Goal: Task Accomplishment & Management: Manage account settings

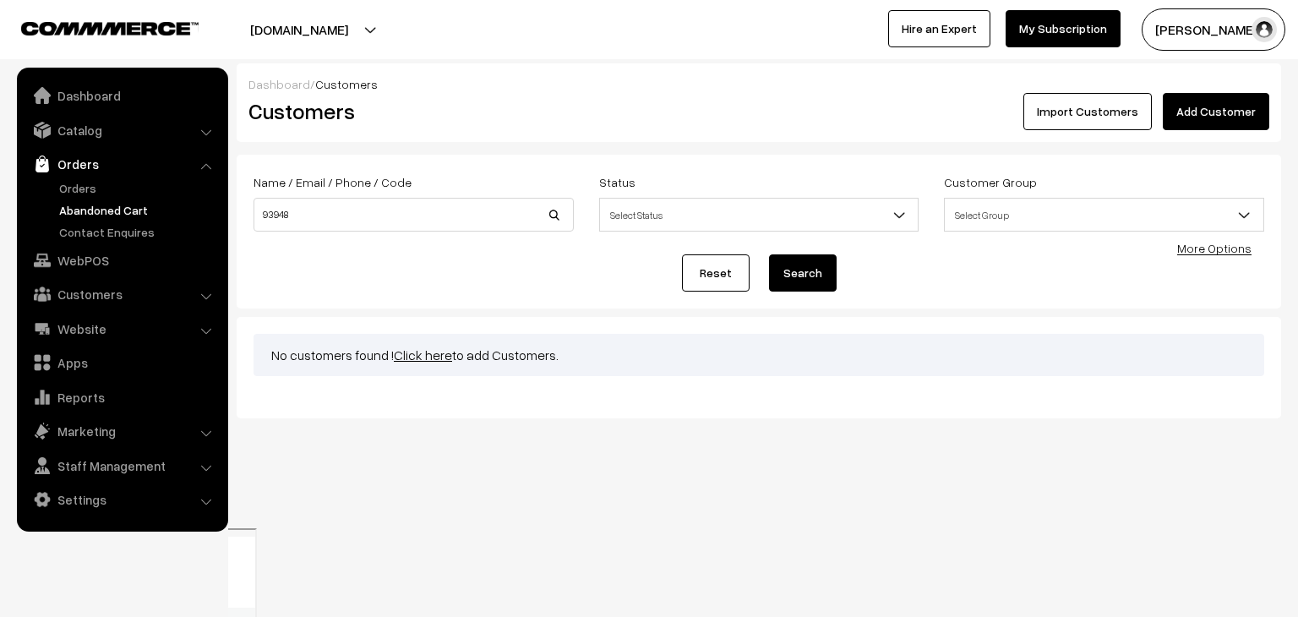
click at [72, 204] on link "Abandoned Cart" at bounding box center [138, 210] width 167 height 18
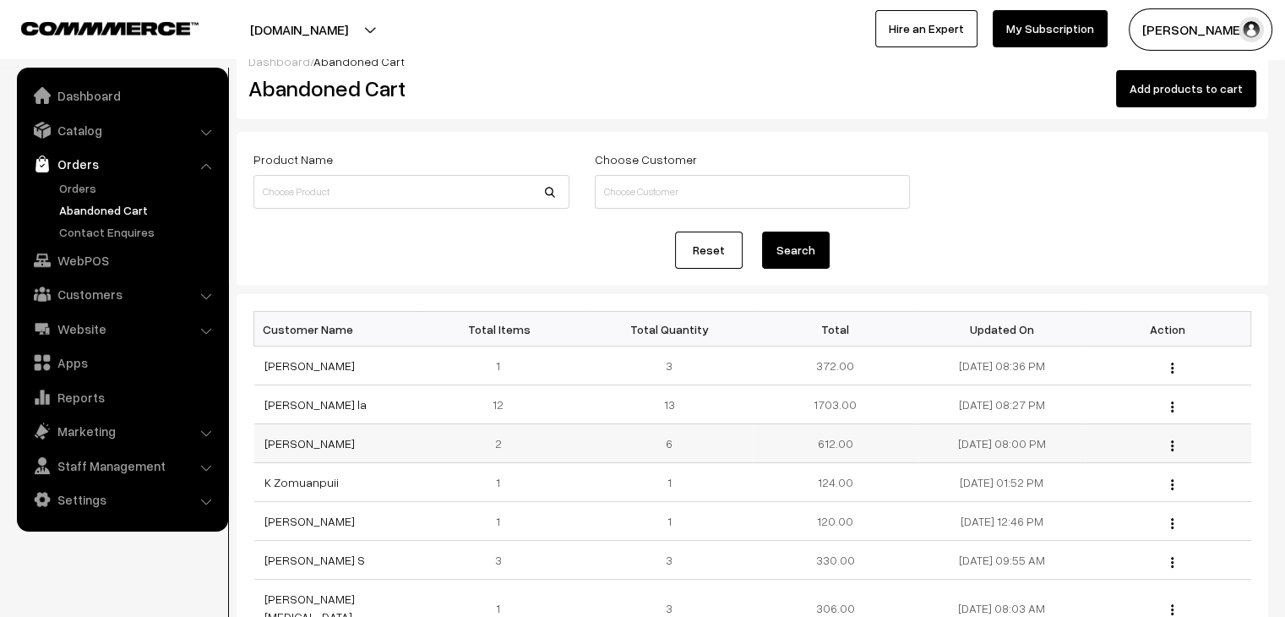
scroll to position [19, 0]
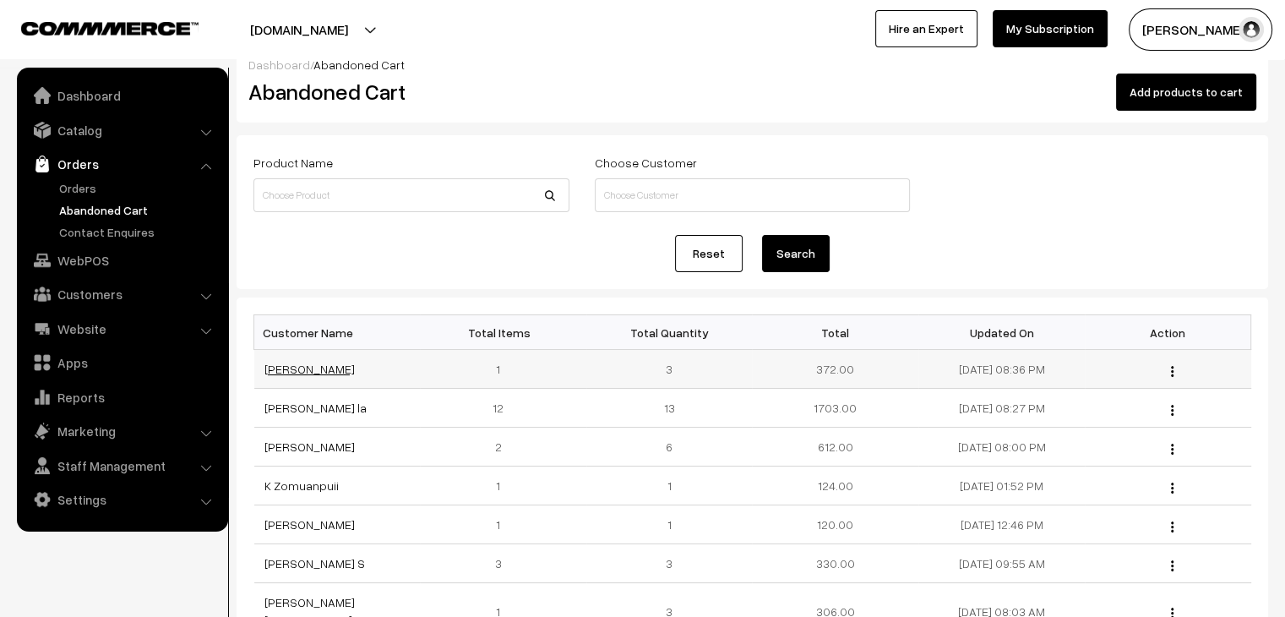
click at [308, 373] on link "[PERSON_NAME]" at bounding box center [309, 369] width 90 height 14
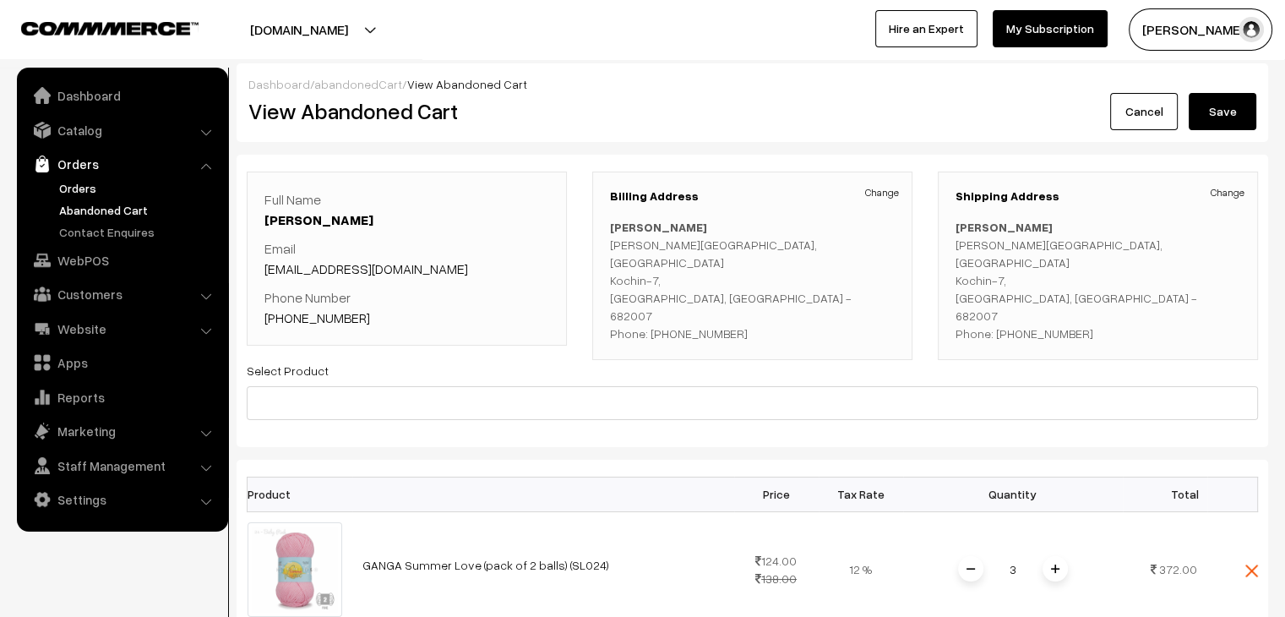
click at [69, 188] on link "Orders" at bounding box center [138, 188] width 167 height 18
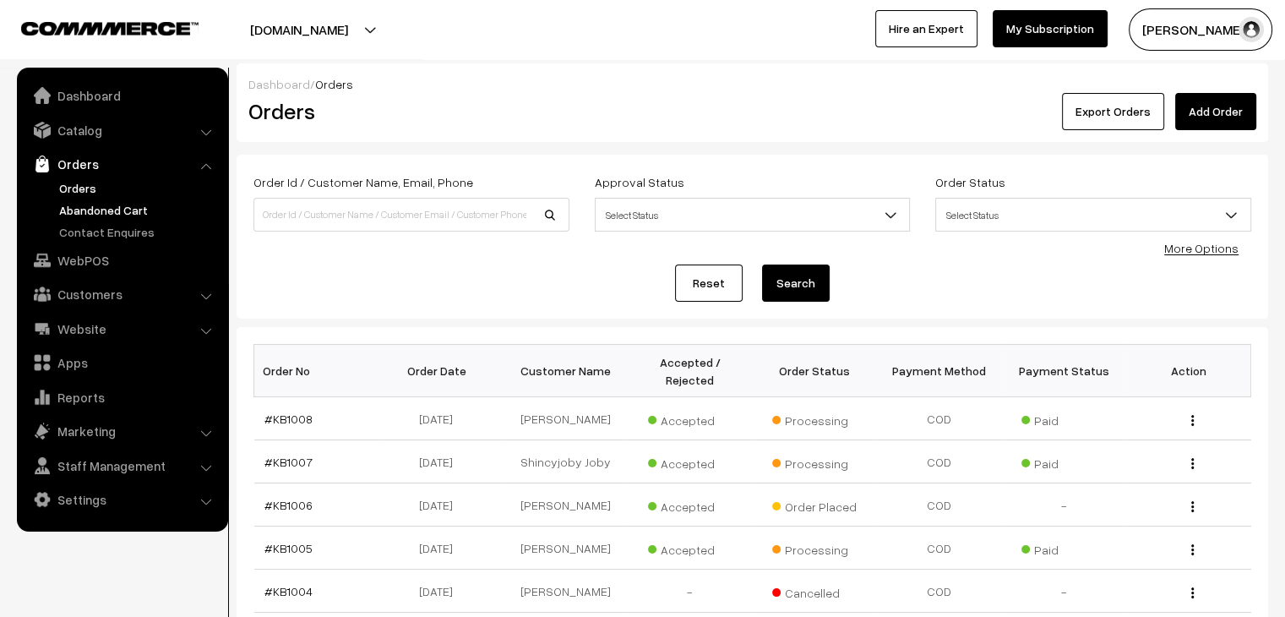
click at [136, 207] on link "Abandoned Cart" at bounding box center [138, 210] width 167 height 18
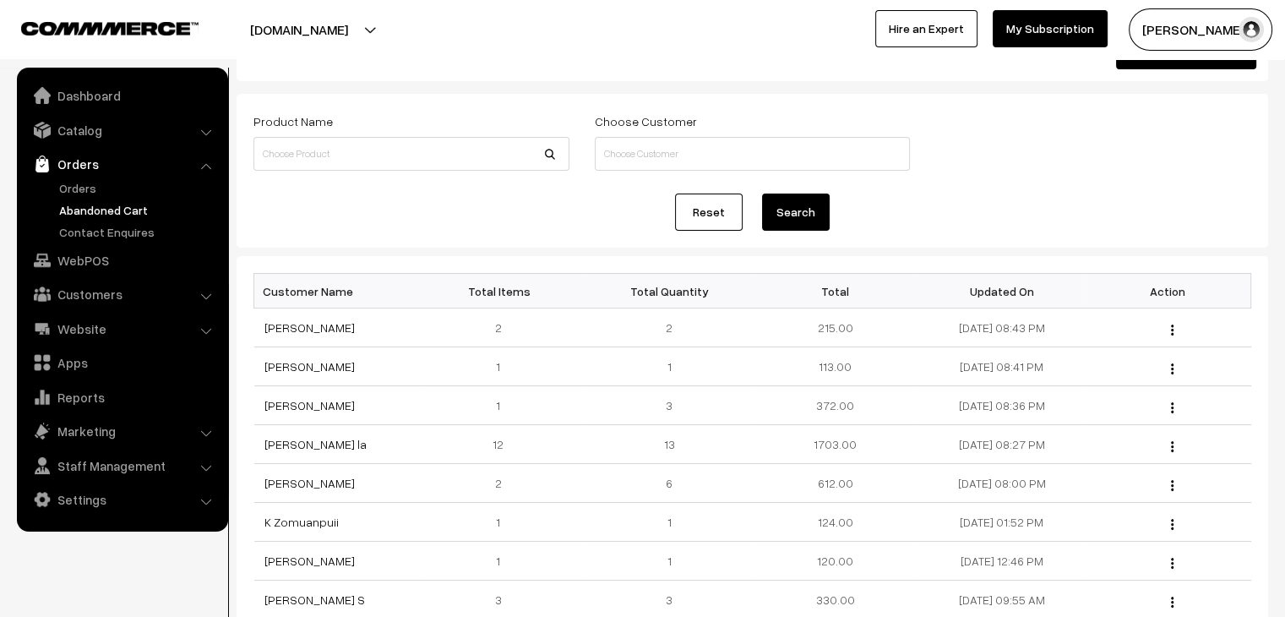
scroll to position [64, 0]
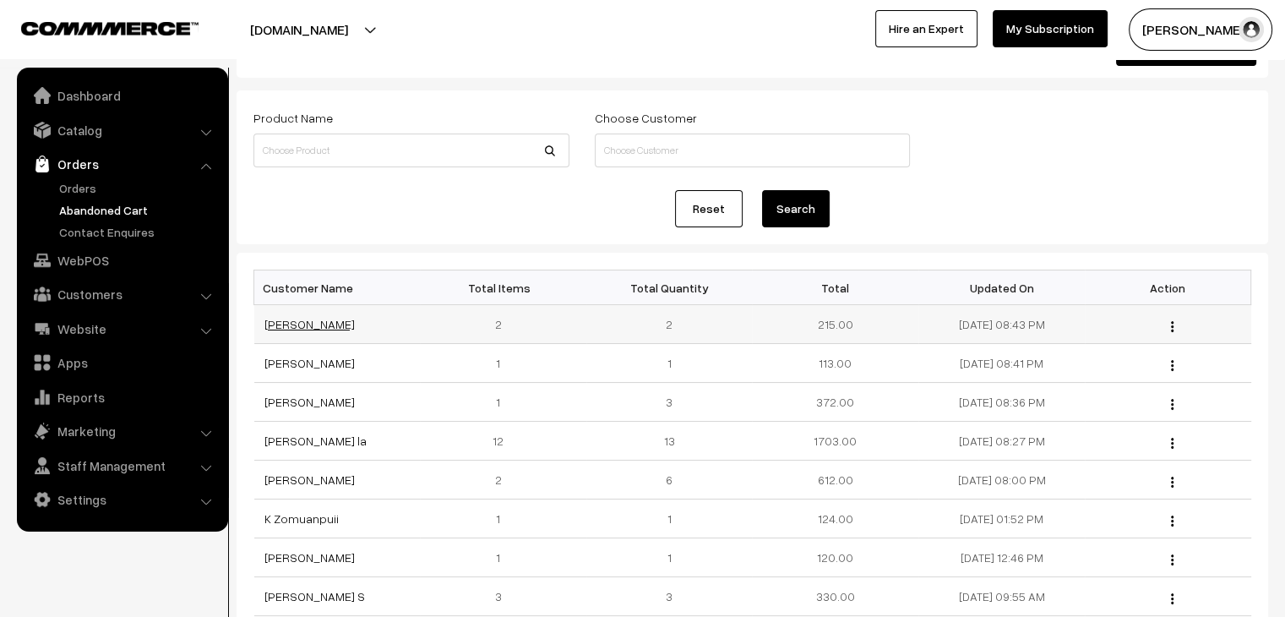
click at [313, 329] on link "Veena patil" at bounding box center [309, 324] width 90 height 14
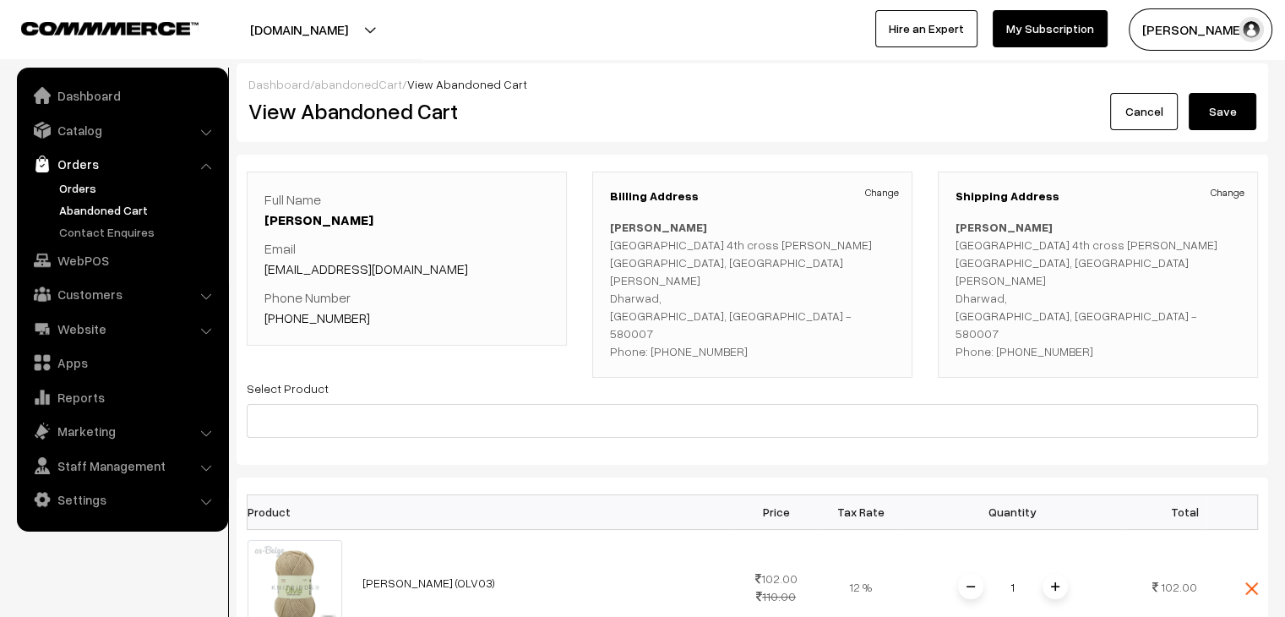
click at [73, 186] on link "Orders" at bounding box center [138, 188] width 167 height 18
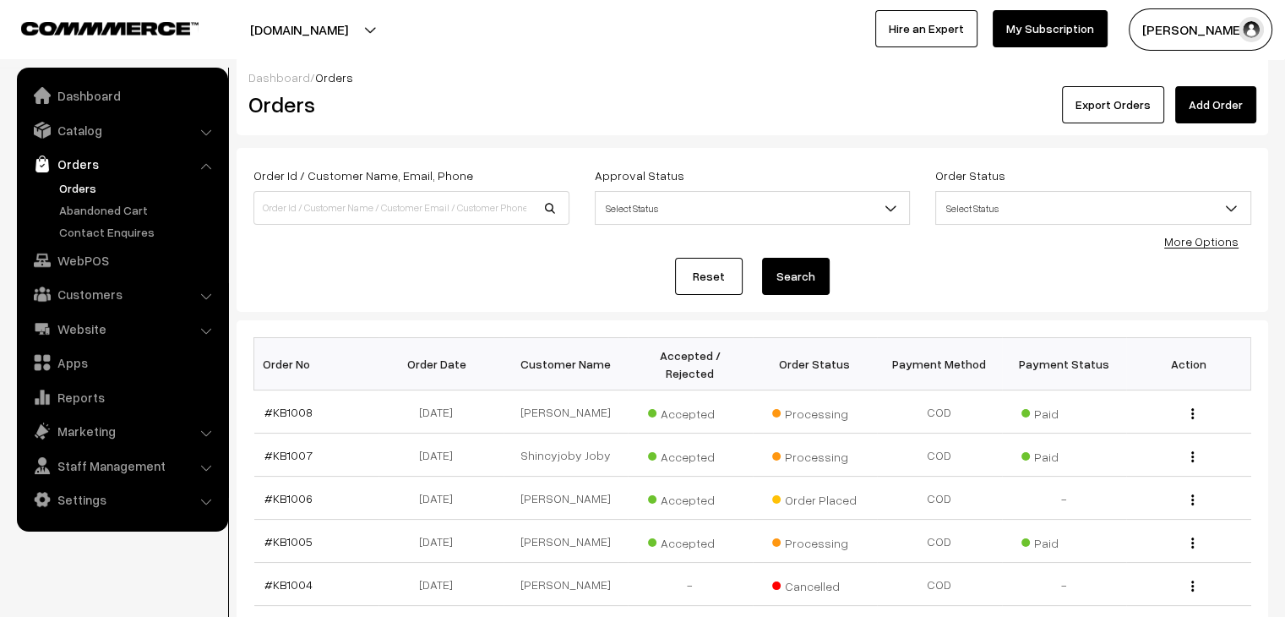
scroll to position [5, 0]
click at [130, 210] on link "Abandoned Cart" at bounding box center [138, 210] width 167 height 18
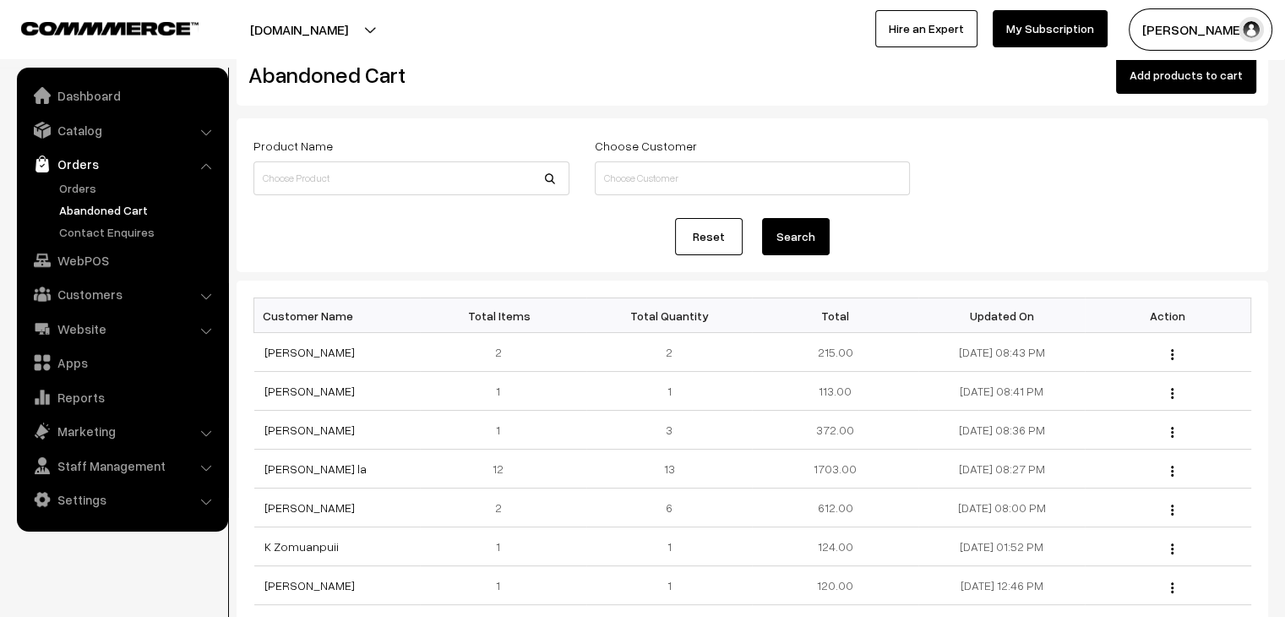
scroll to position [37, 0]
click at [319, 464] on link "[PERSON_NAME] la" at bounding box center [315, 467] width 102 height 14
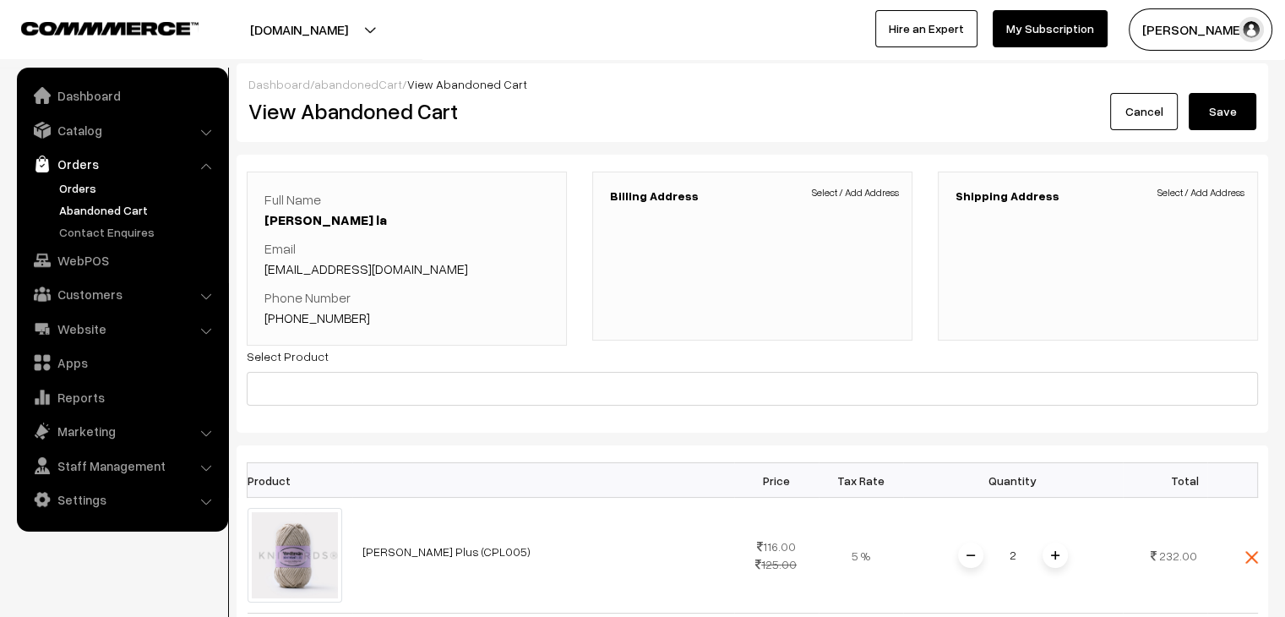
click at [92, 183] on link "Orders" at bounding box center [138, 188] width 167 height 18
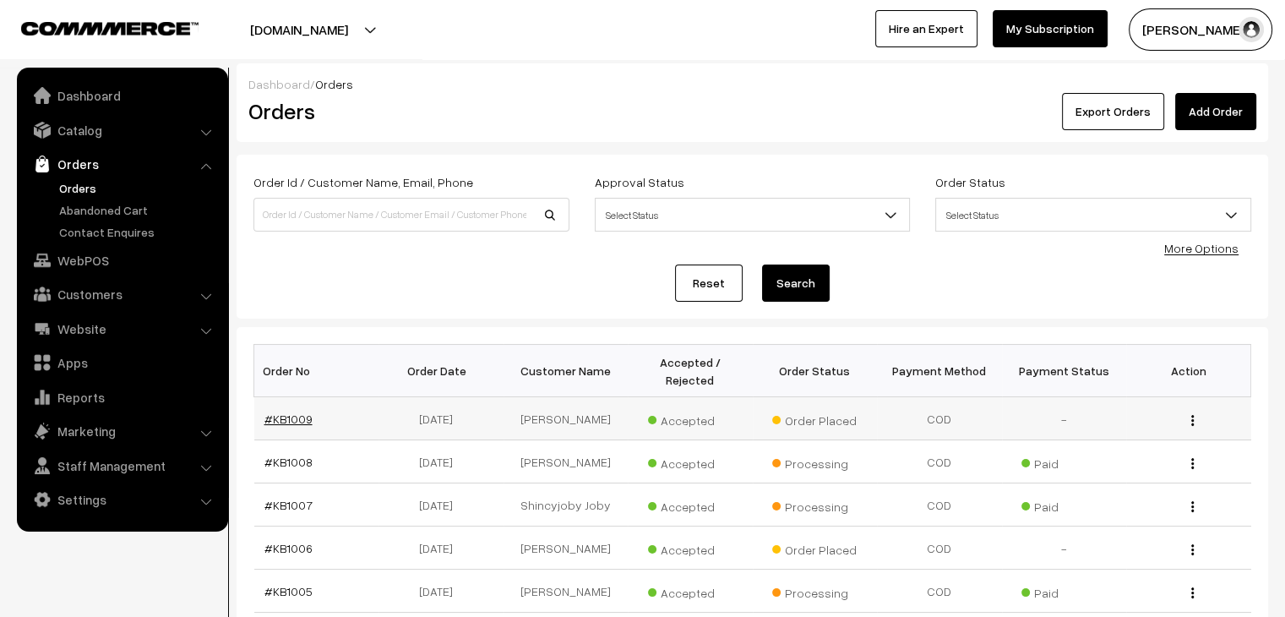
click at [291, 411] on link "#KB1009" at bounding box center [288, 418] width 48 height 14
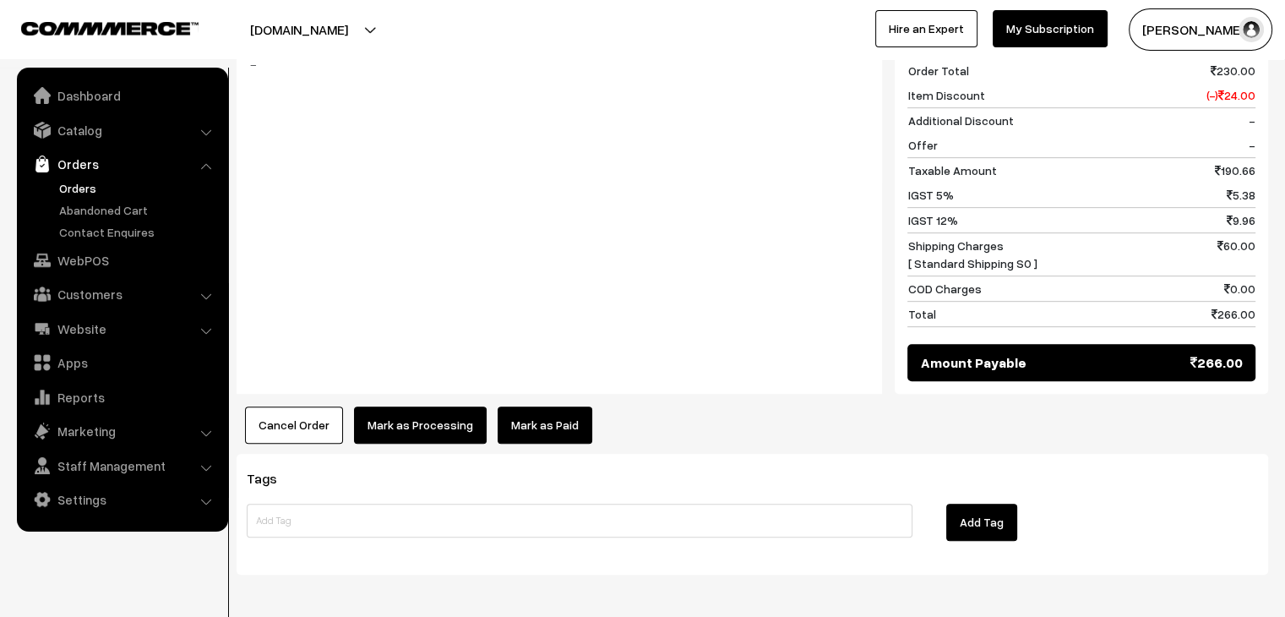
scroll to position [874, 0]
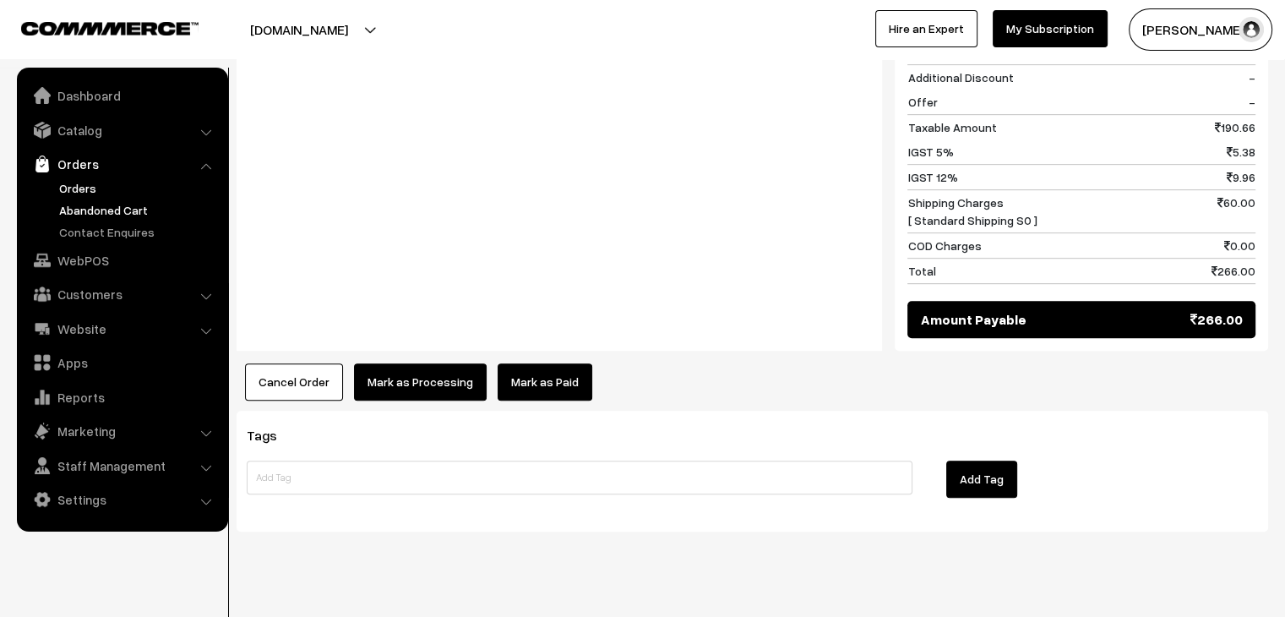
click at [119, 201] on link "Abandoned Cart" at bounding box center [138, 210] width 167 height 18
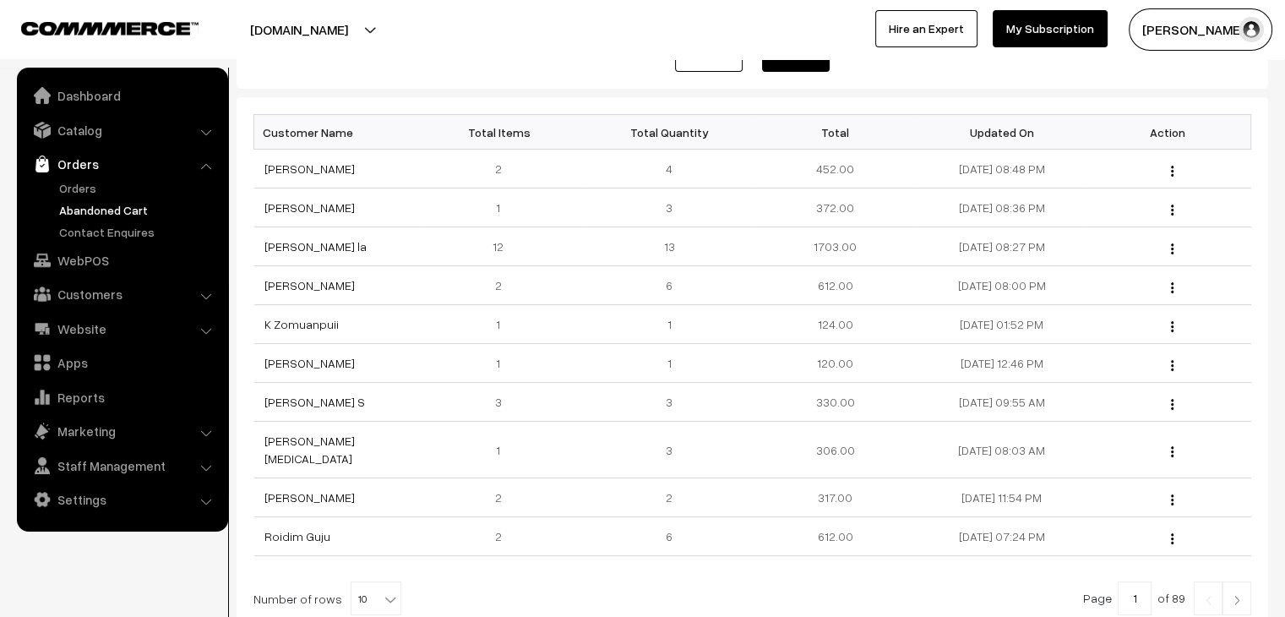
scroll to position [263, 0]
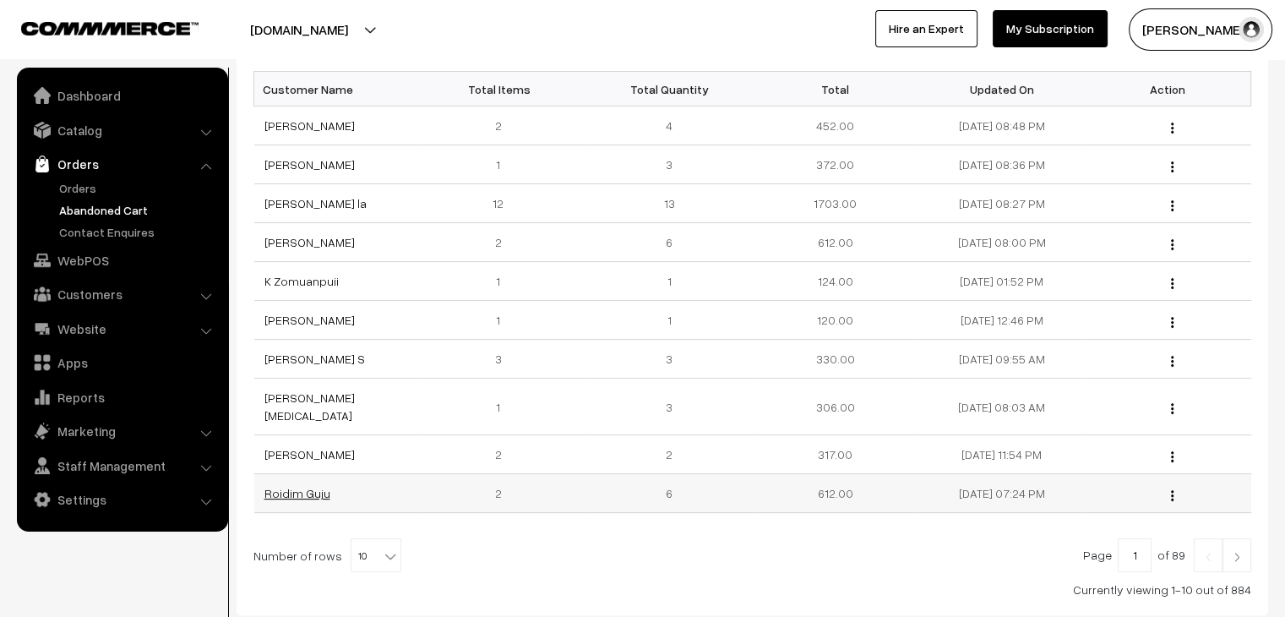
click at [316, 486] on link "Roidim Guju" at bounding box center [297, 493] width 66 height 14
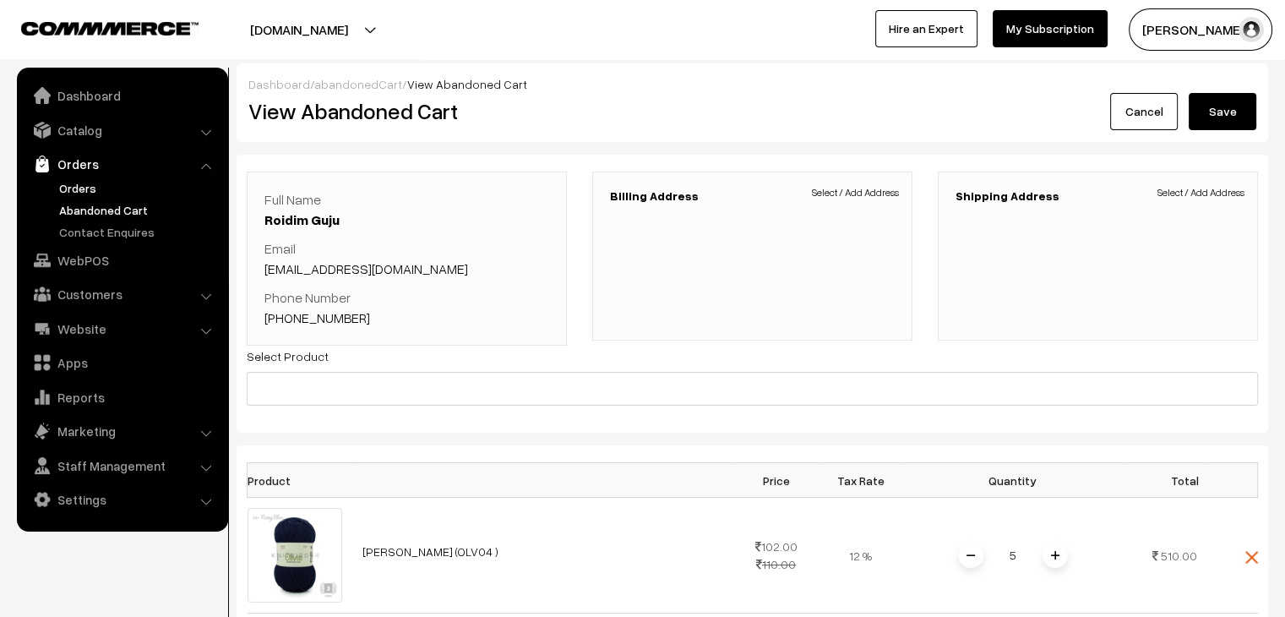
click at [84, 188] on link "Orders" at bounding box center [138, 188] width 167 height 18
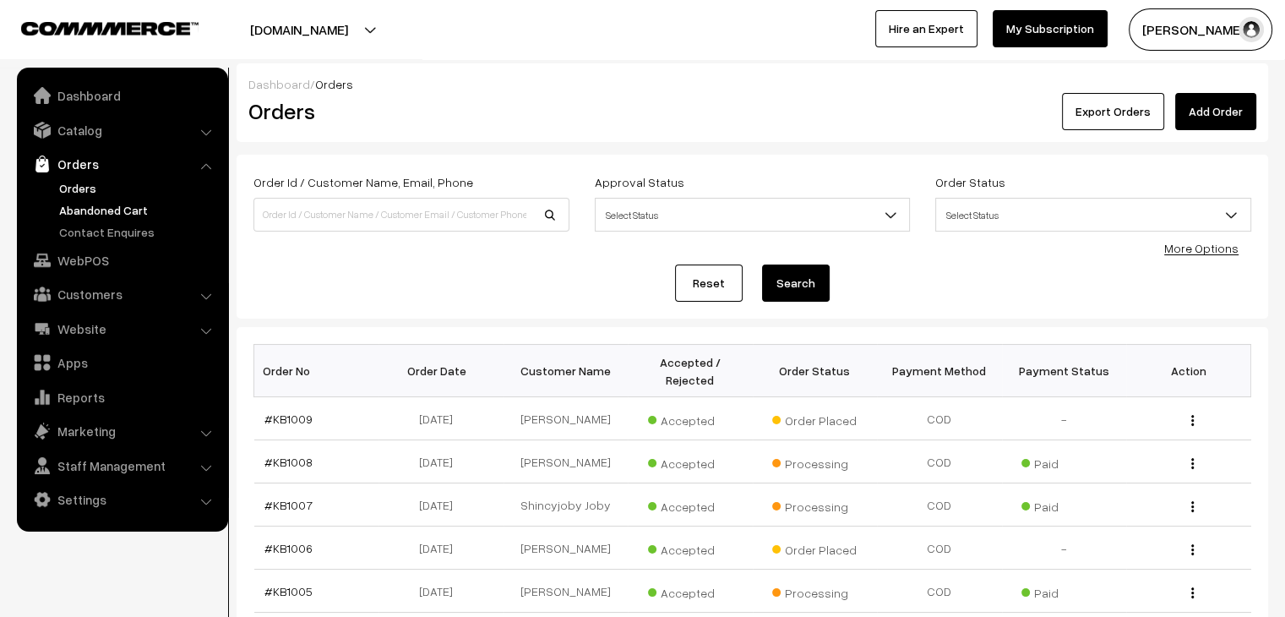
click at [70, 210] on link "Abandoned Cart" at bounding box center [138, 210] width 167 height 18
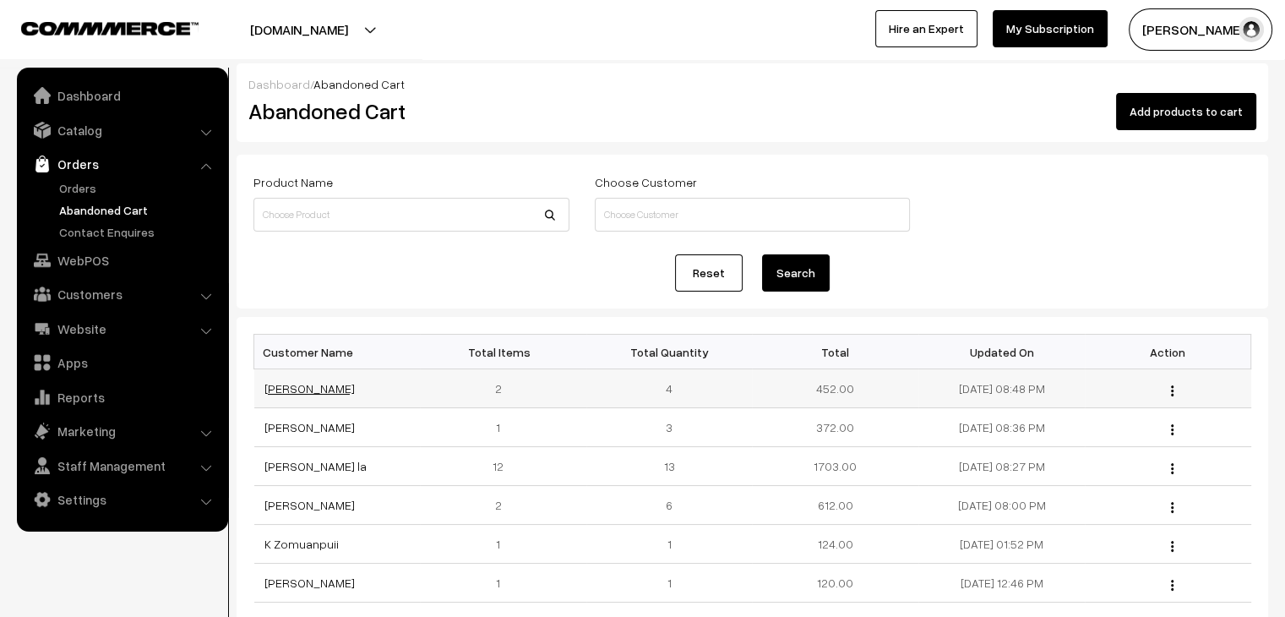
click at [296, 389] on link "Veena patil" at bounding box center [309, 388] width 90 height 14
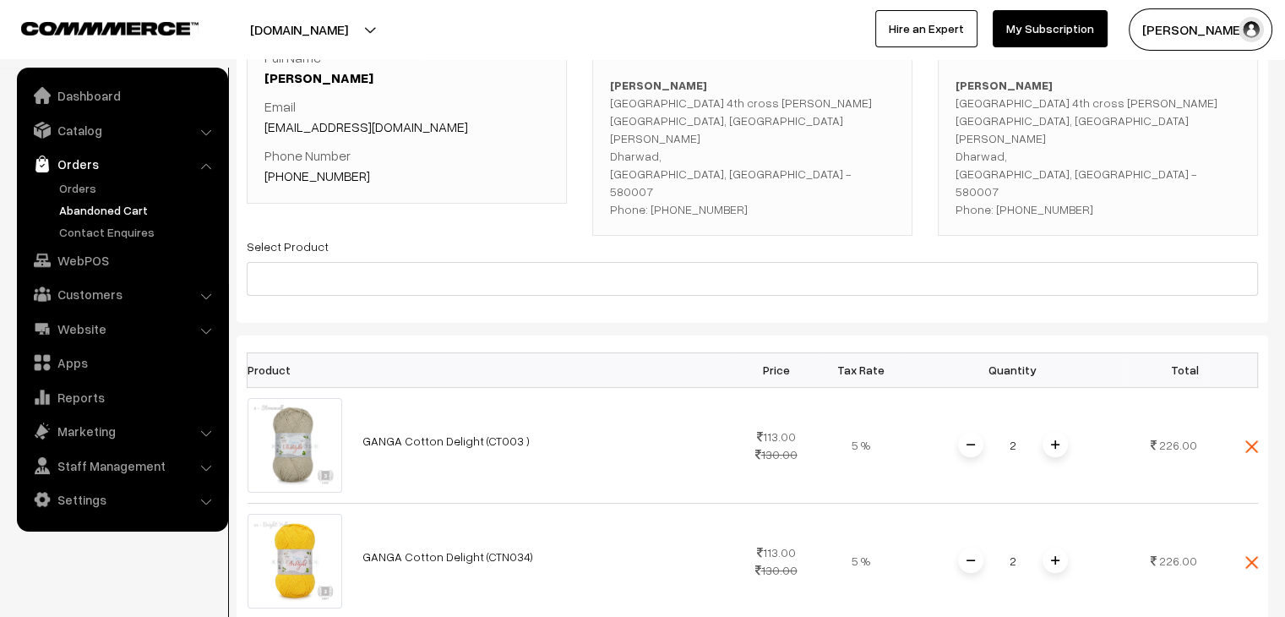
scroll to position [141, 0]
click at [87, 193] on link "Orders" at bounding box center [138, 188] width 167 height 18
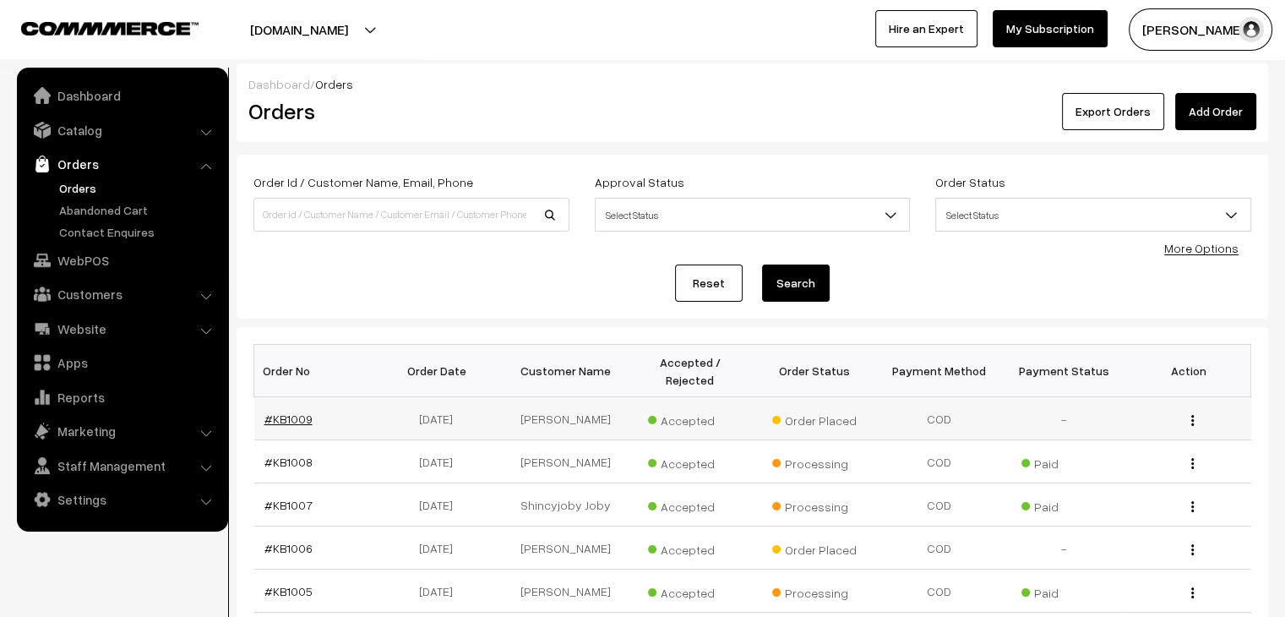
click at [275, 411] on link "#KB1009" at bounding box center [288, 418] width 48 height 14
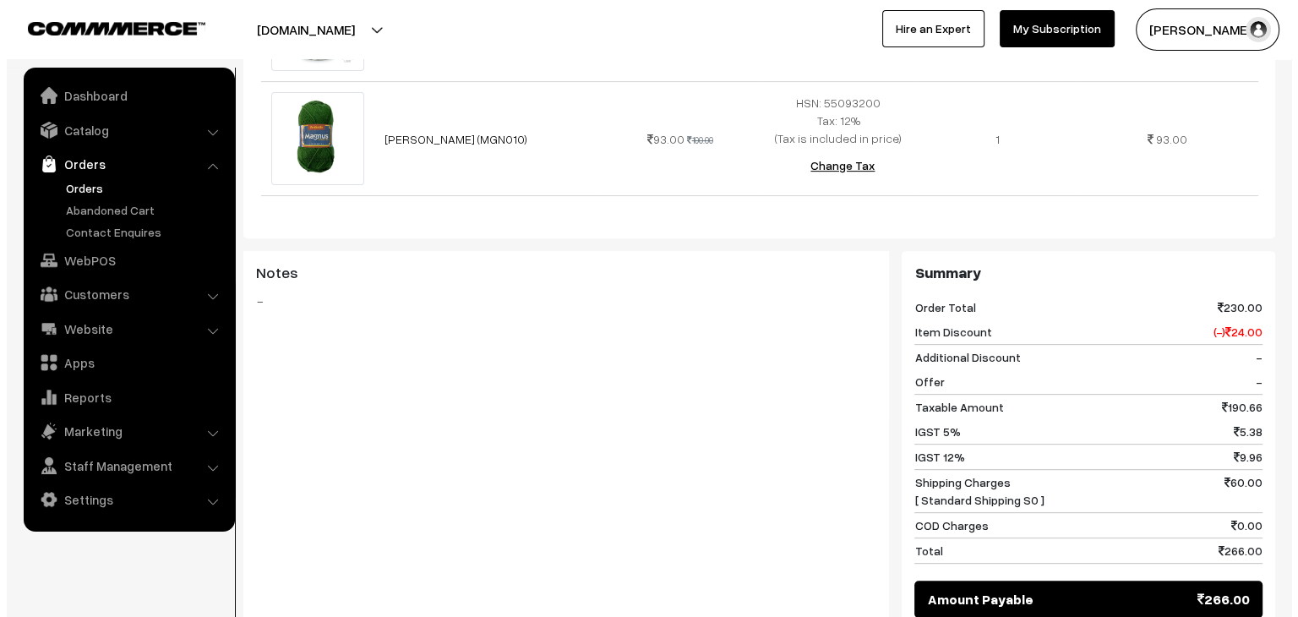
scroll to position [639, 0]
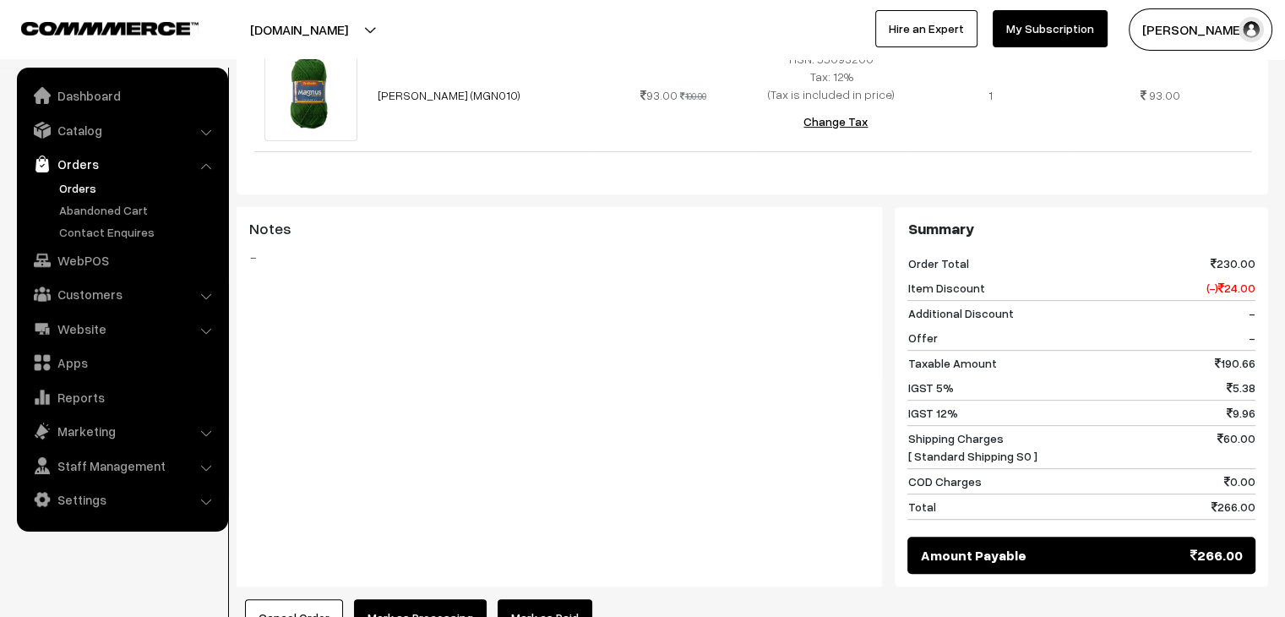
click at [314, 599] on button "Cancel Order" at bounding box center [294, 617] width 98 height 37
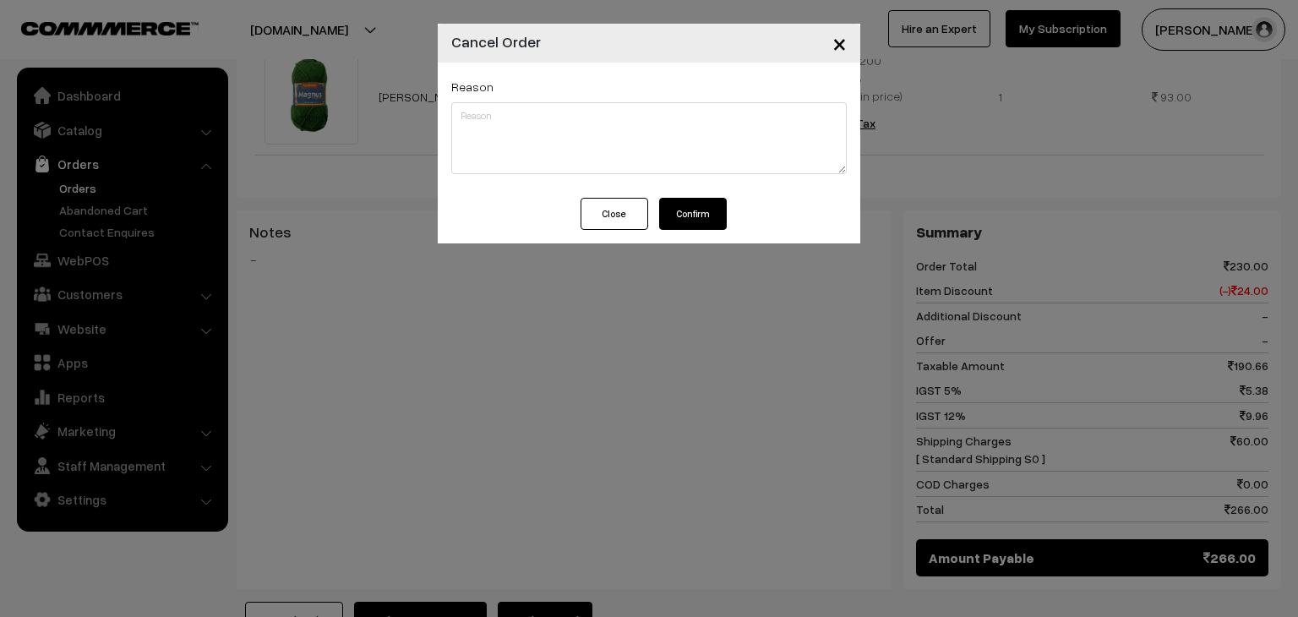
click at [692, 210] on button "Confirm" at bounding box center [693, 214] width 68 height 32
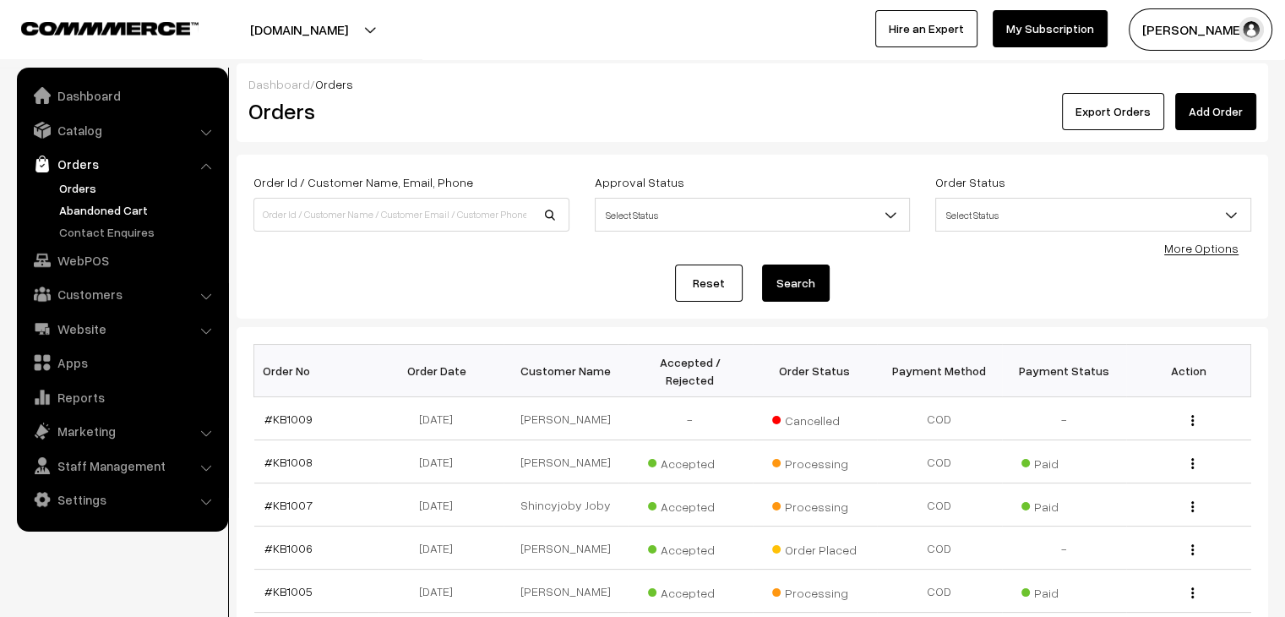
click at [95, 204] on link "Abandoned Cart" at bounding box center [138, 210] width 167 height 18
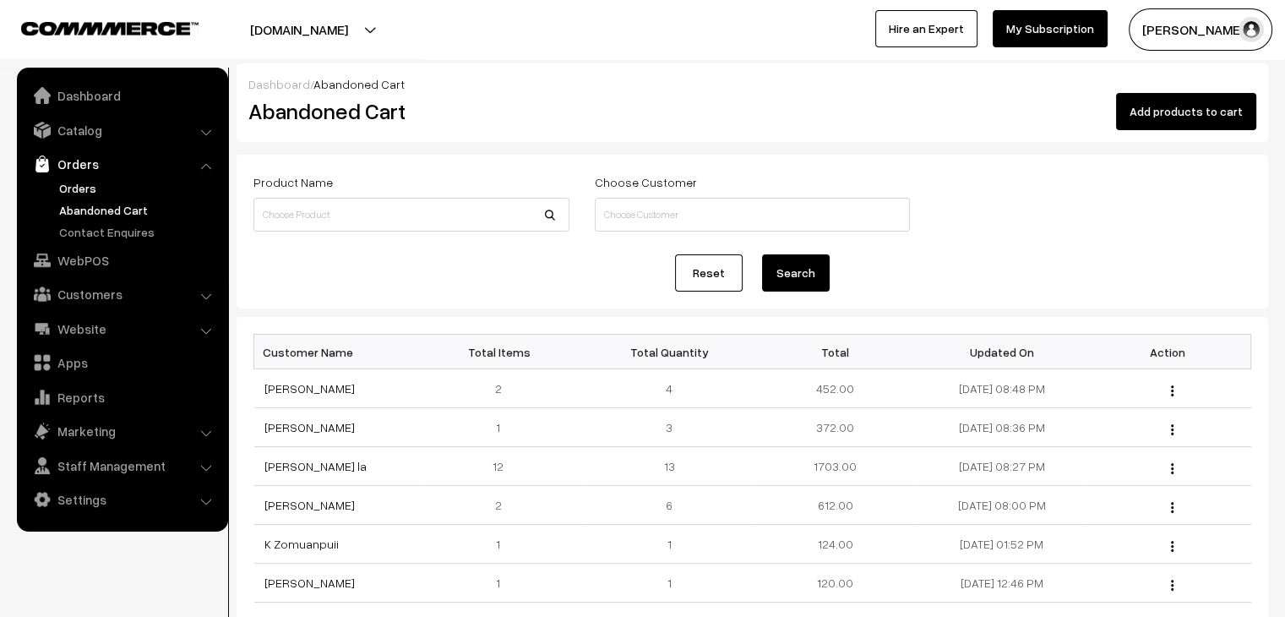
click at [84, 189] on link "Orders" at bounding box center [138, 188] width 167 height 18
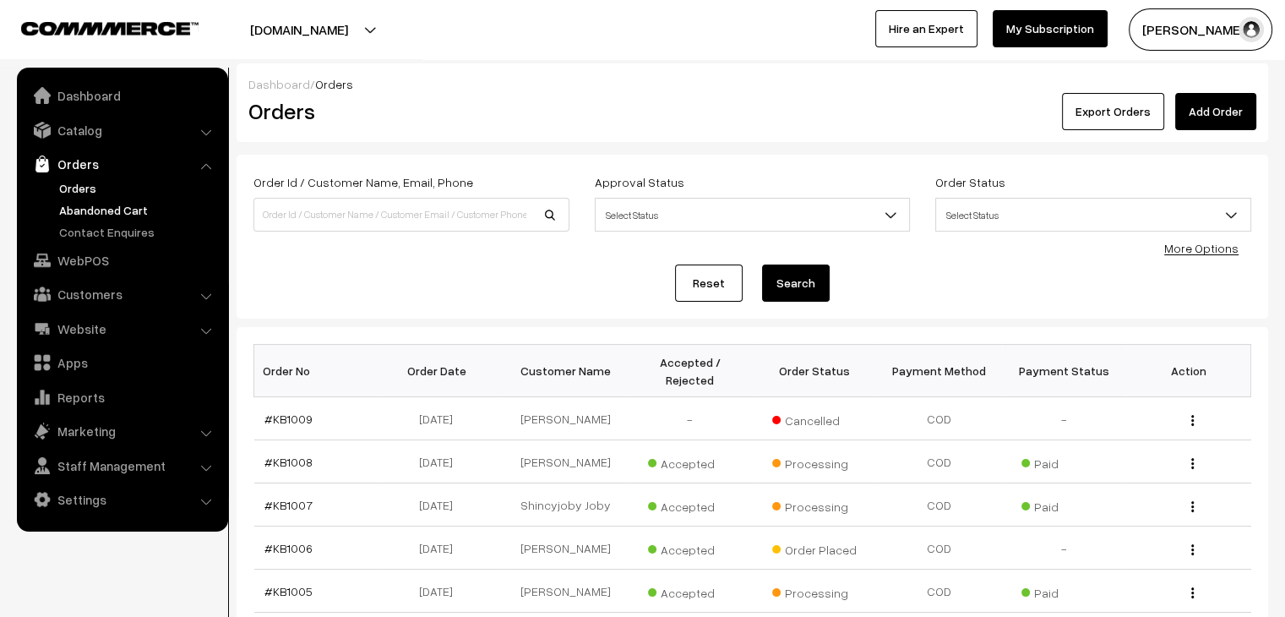
click at [114, 217] on link "Abandoned Cart" at bounding box center [138, 210] width 167 height 18
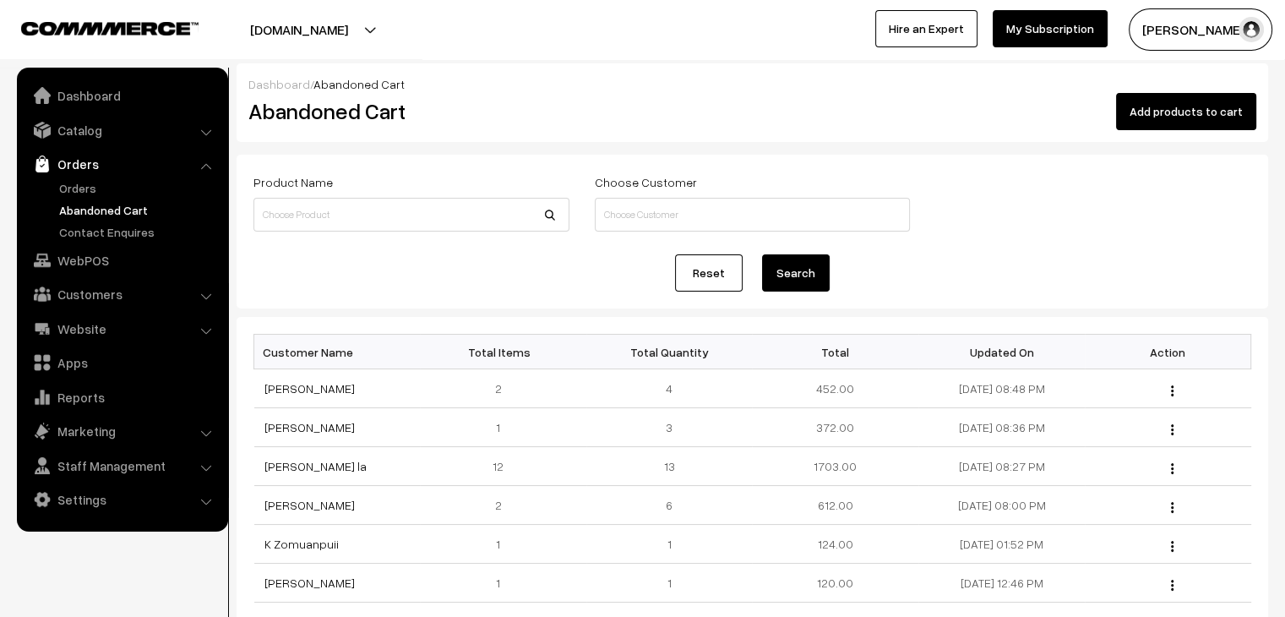
click at [133, 214] on link "Abandoned Cart" at bounding box center [138, 210] width 167 height 18
click at [299, 388] on link "[PERSON_NAME]" at bounding box center [309, 388] width 90 height 14
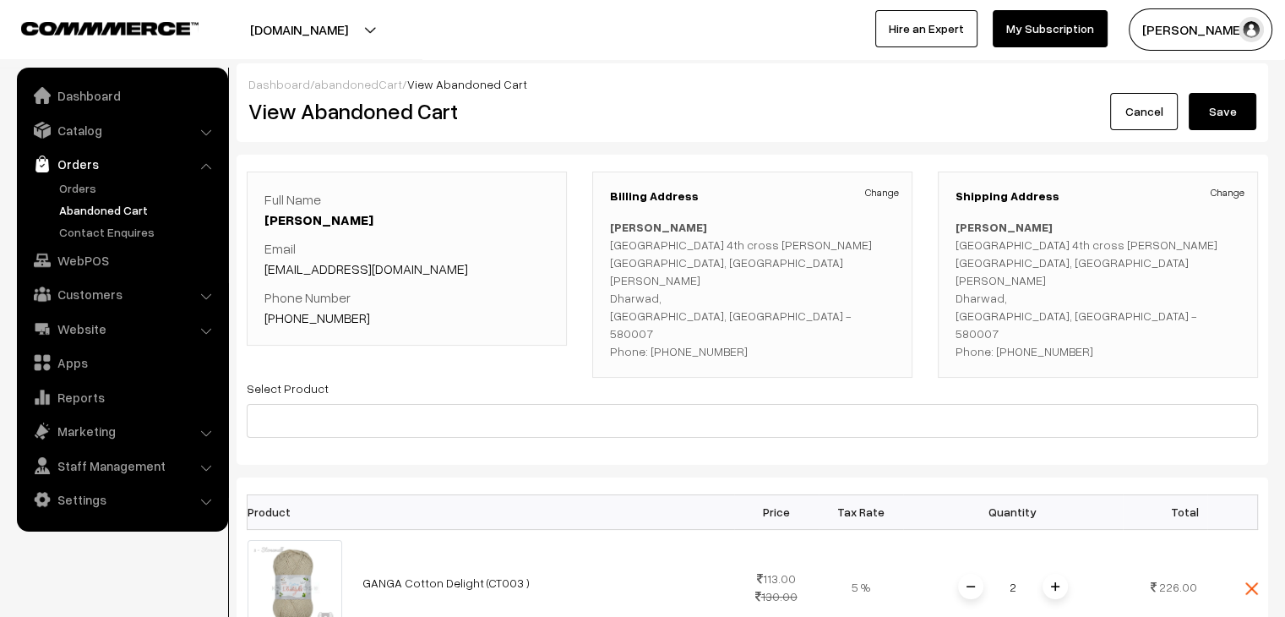
click at [368, 79] on link "abandonedCart" at bounding box center [358, 84] width 88 height 14
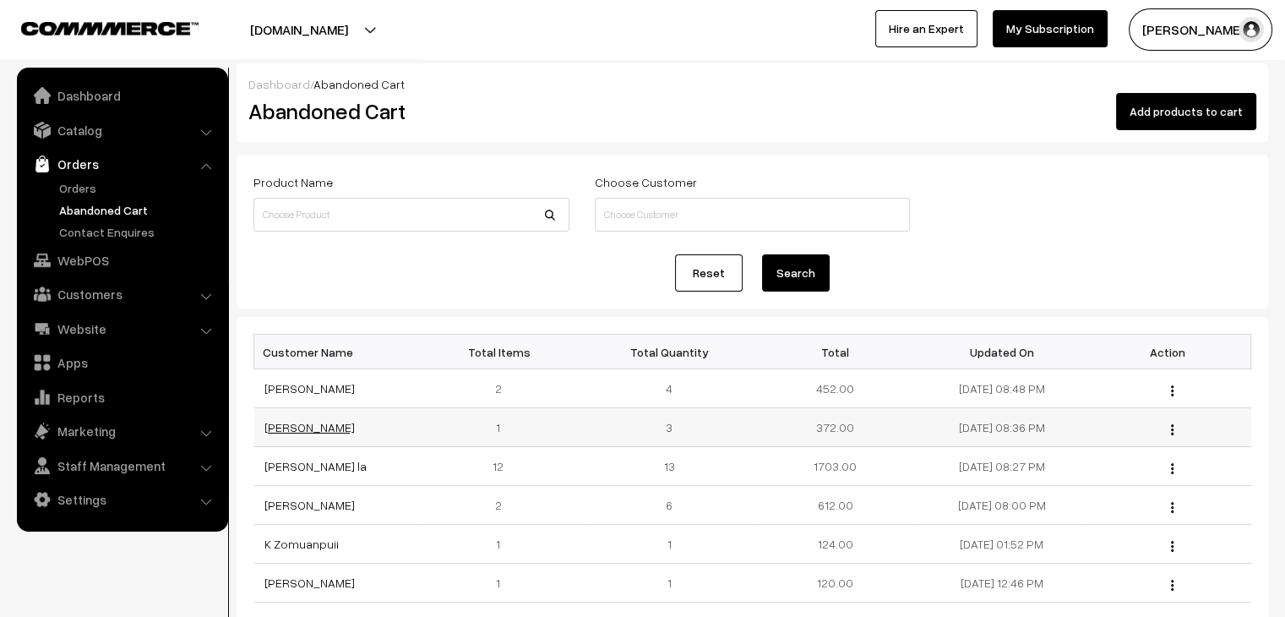
click at [294, 422] on link "[PERSON_NAME]" at bounding box center [309, 427] width 90 height 14
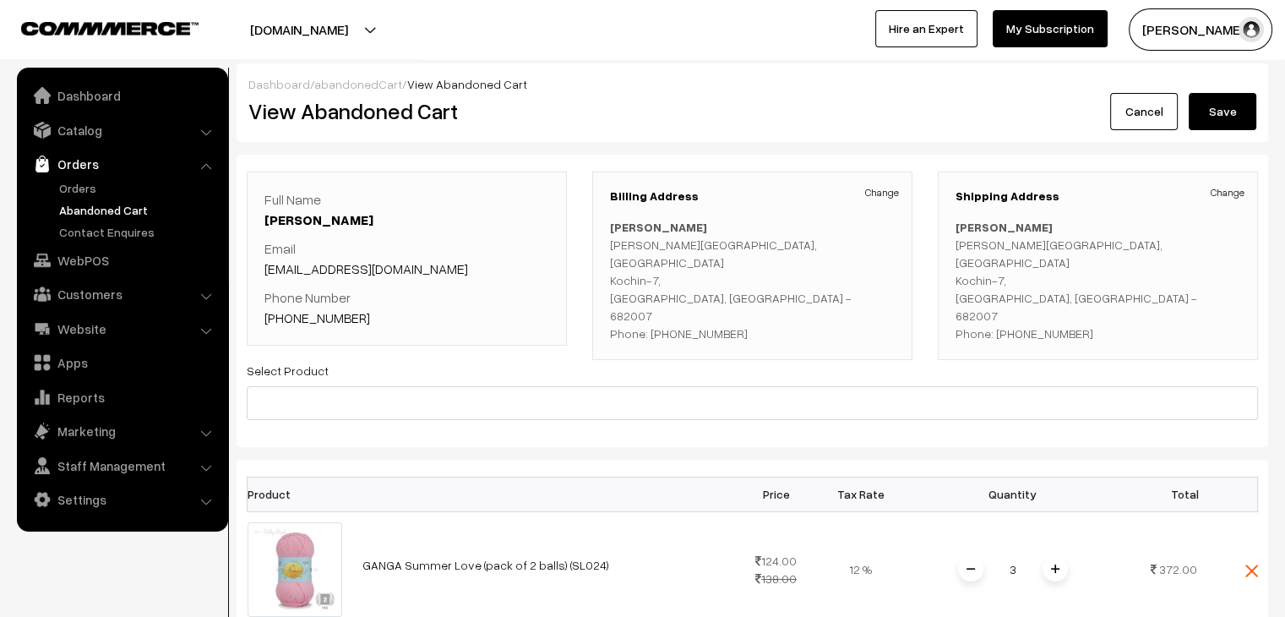
click at [350, 86] on link "abandonedCart" at bounding box center [358, 84] width 88 height 14
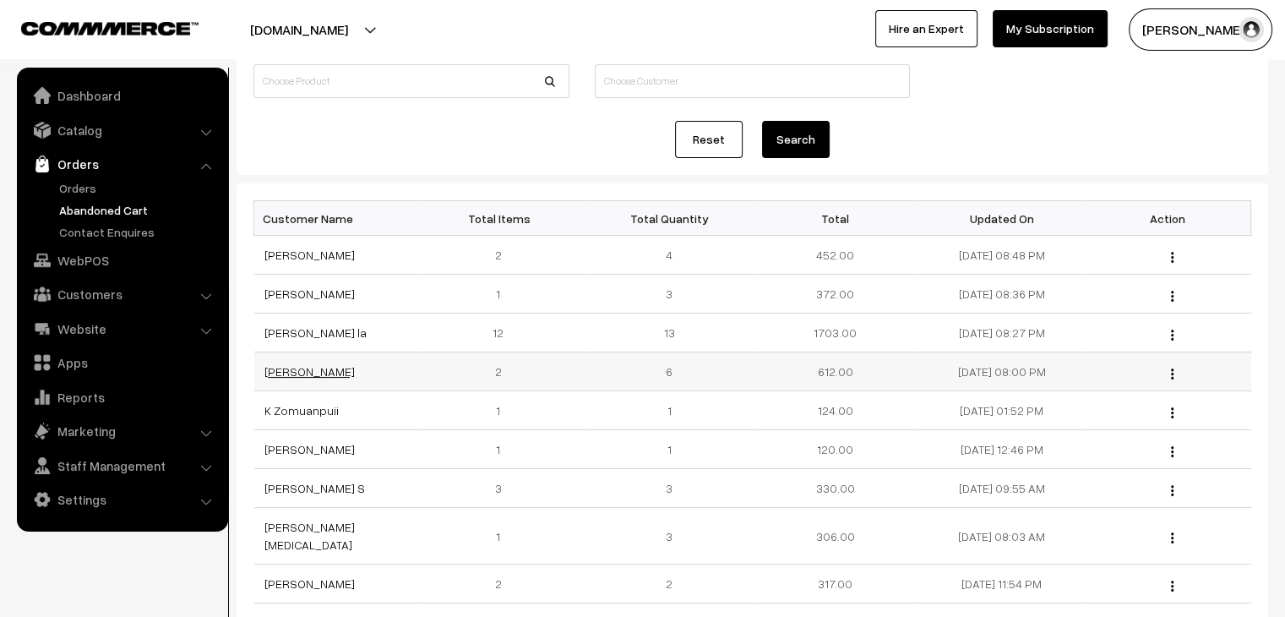
click at [297, 369] on link "[PERSON_NAME]" at bounding box center [309, 371] width 90 height 14
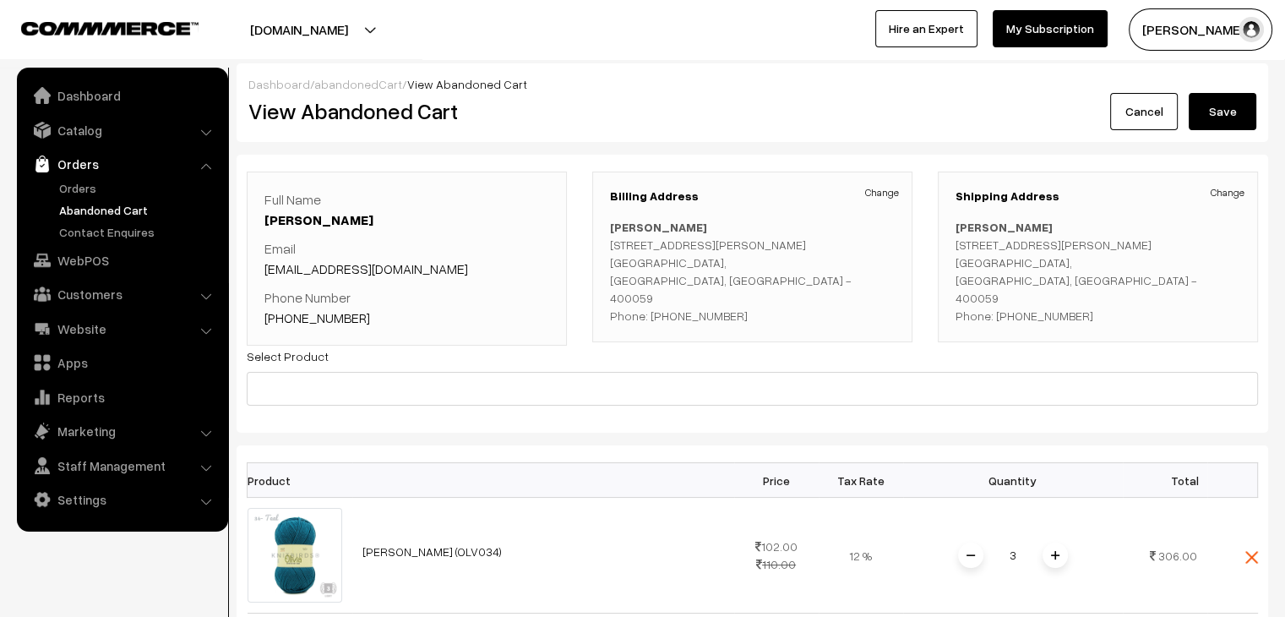
click at [345, 87] on link "abandonedCart" at bounding box center [358, 84] width 88 height 14
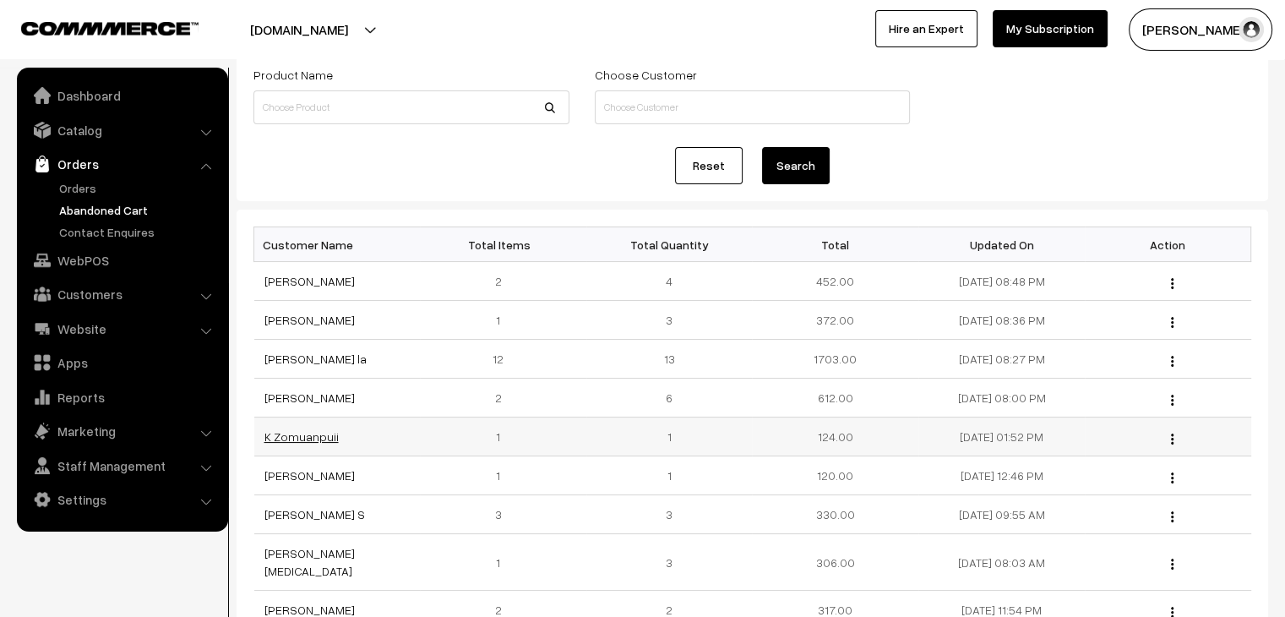
click at [304, 432] on link "K Zomuanpuii" at bounding box center [301, 436] width 74 height 14
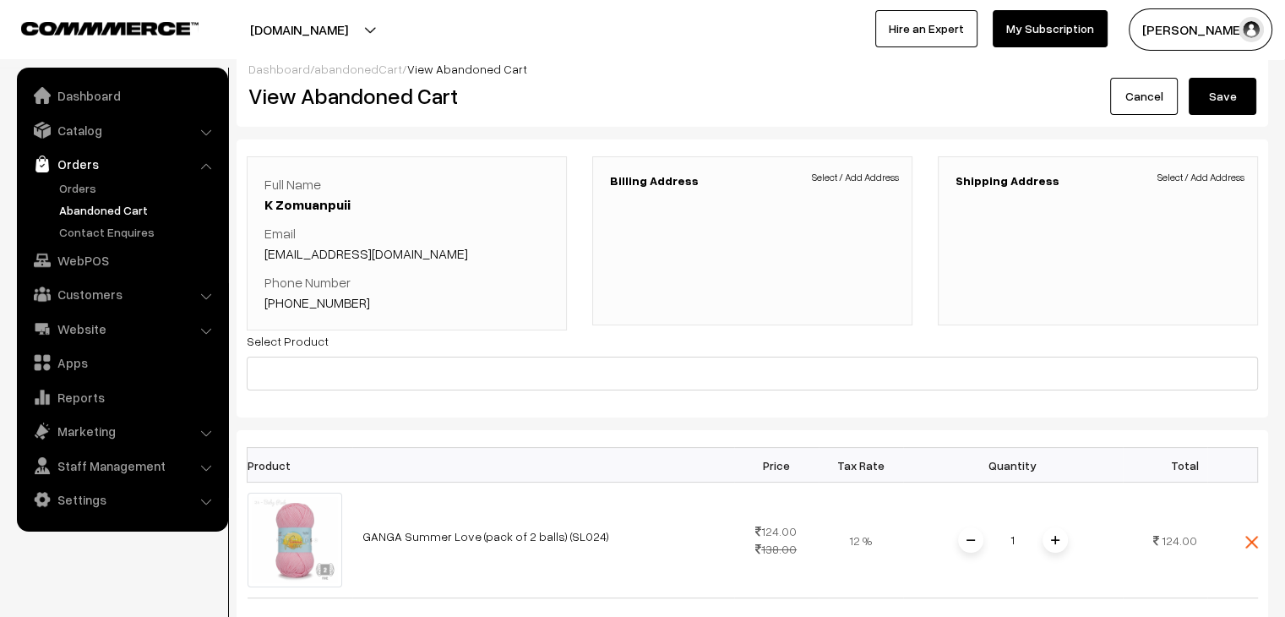
click at [351, 66] on link "abandonedCart" at bounding box center [358, 69] width 88 height 14
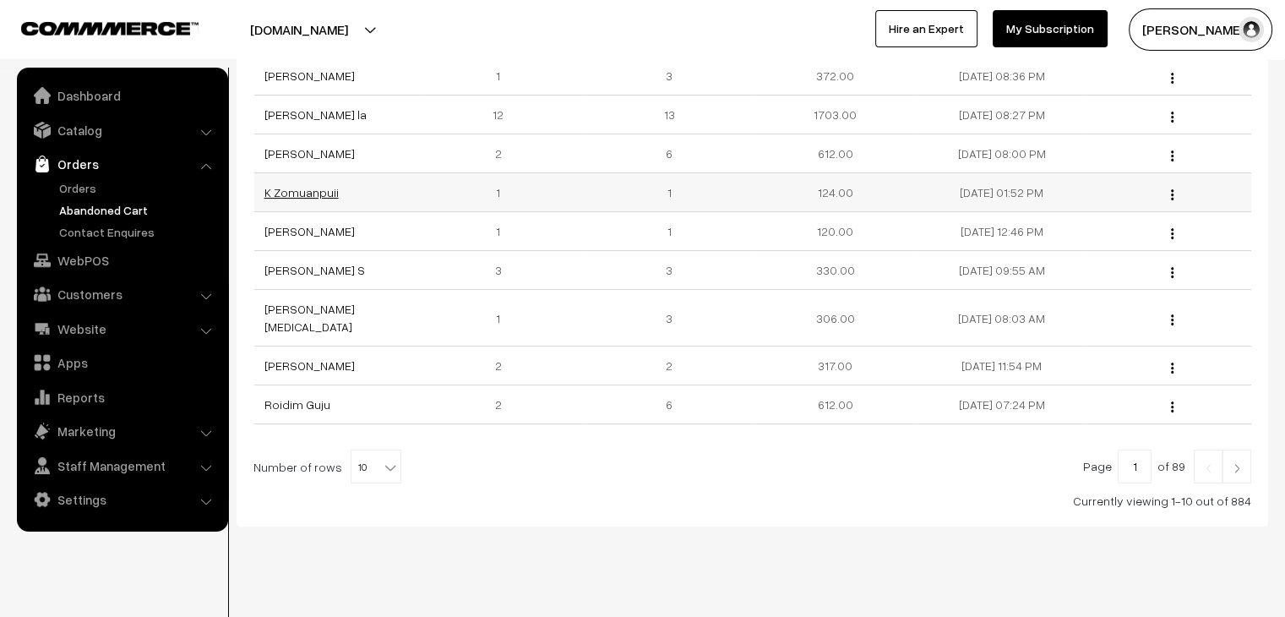
click at [321, 193] on link "K Zomuanpuii" at bounding box center [301, 192] width 74 height 14
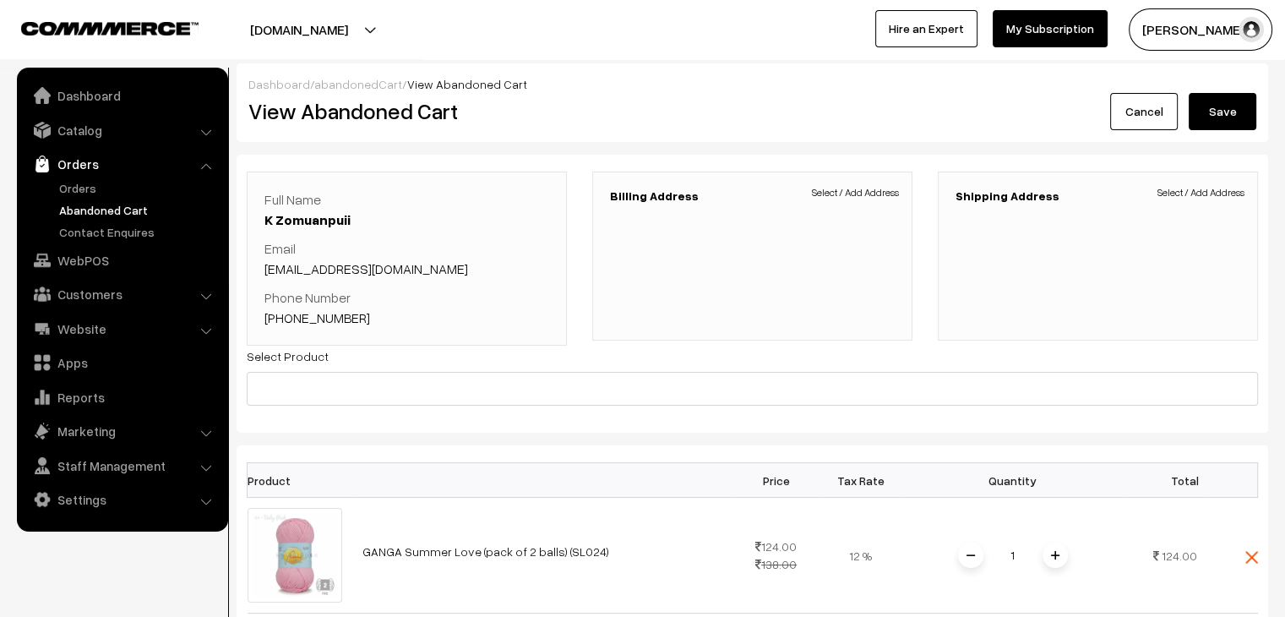
click at [331, 77] on link "abandonedCart" at bounding box center [358, 84] width 88 height 14
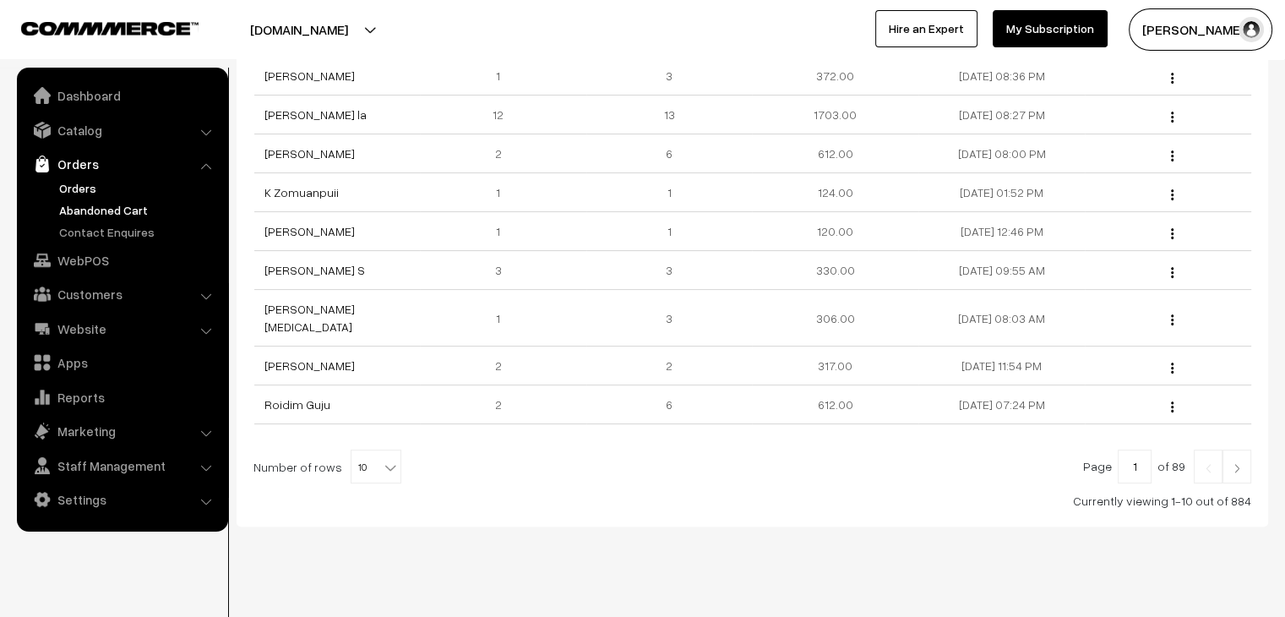
click at [72, 183] on link "Orders" at bounding box center [138, 188] width 167 height 18
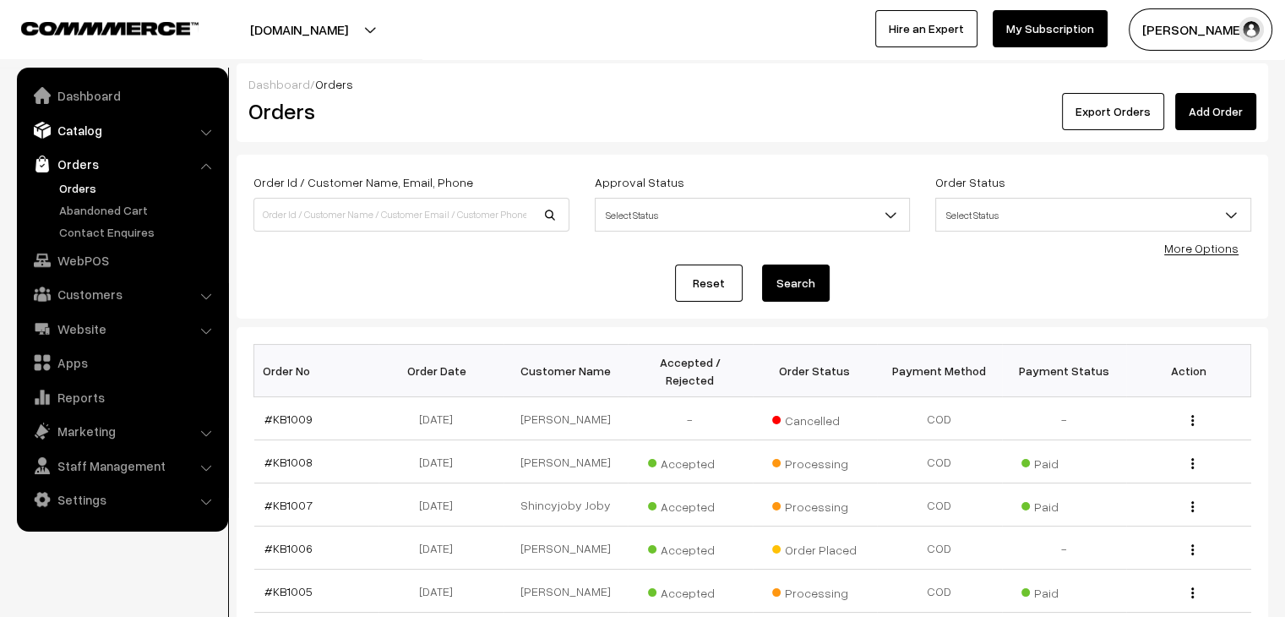
click at [128, 139] on link "Catalog" at bounding box center [121, 130] width 201 height 30
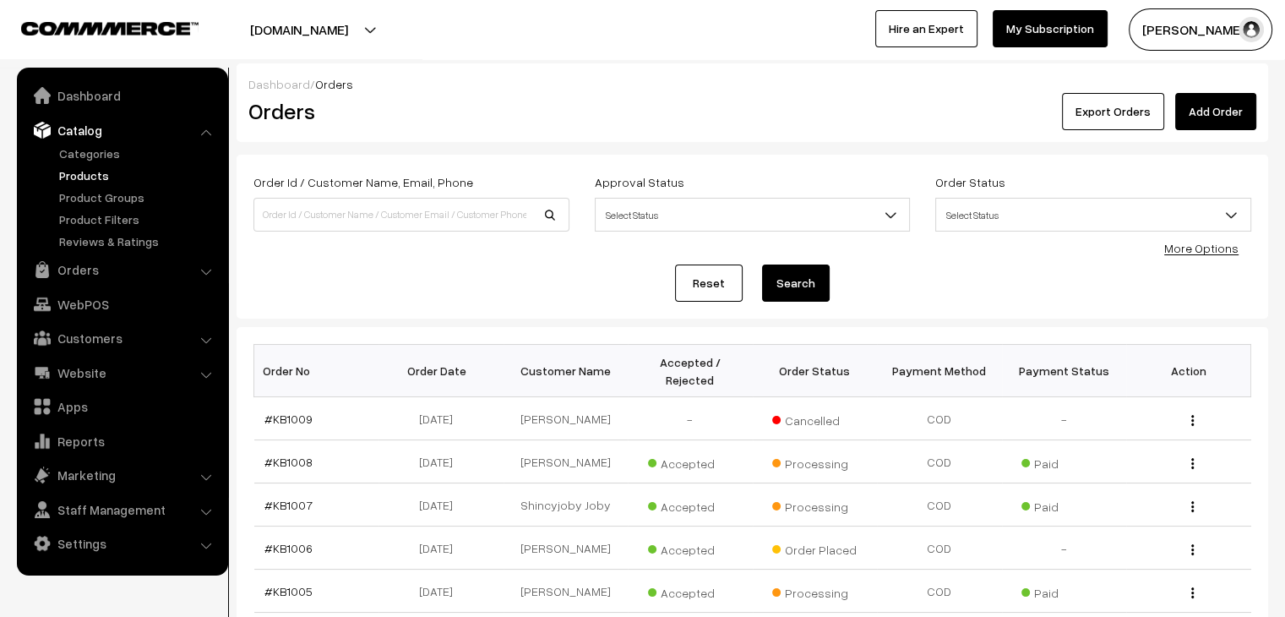
click at [91, 172] on link "Products" at bounding box center [138, 175] width 167 height 18
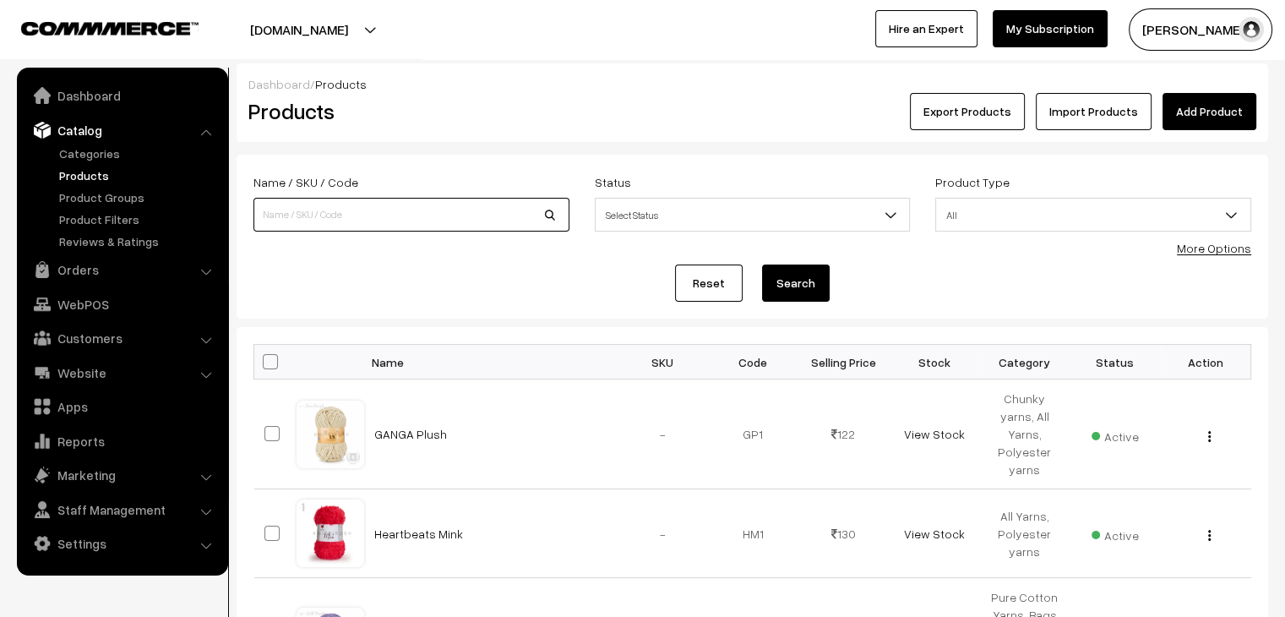
click at [351, 208] on input at bounding box center [411, 215] width 316 height 34
type input "super"
click at [762, 264] on button "Search" at bounding box center [796, 282] width 68 height 37
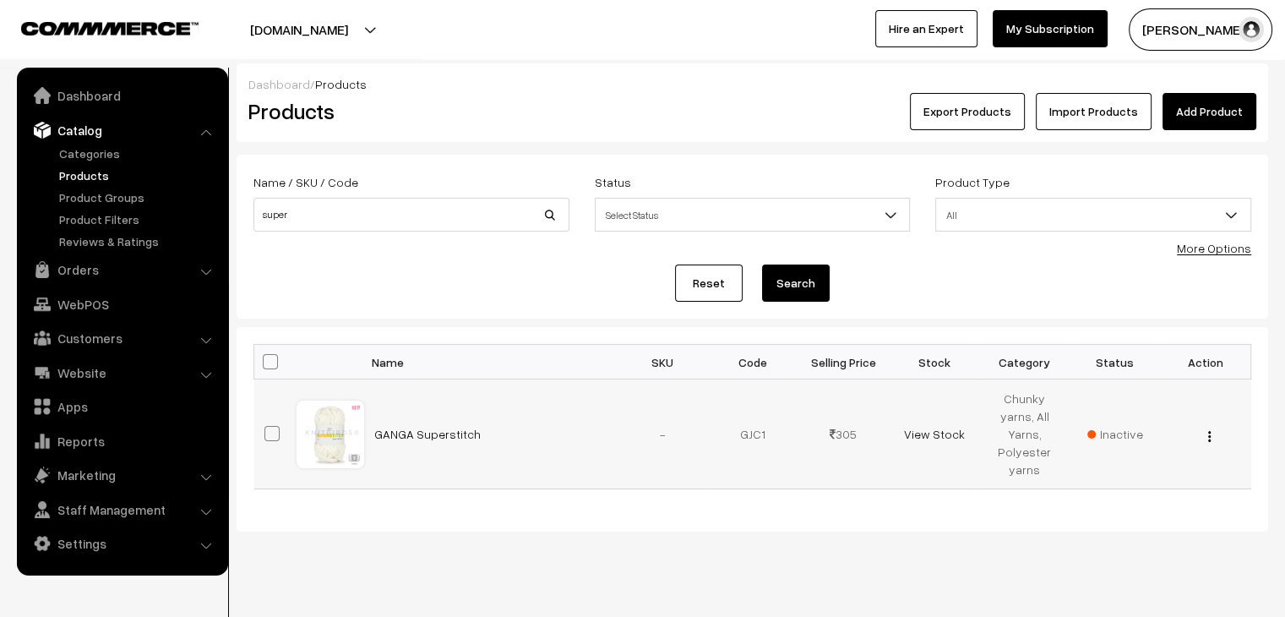
click at [1207, 429] on button "button" at bounding box center [1209, 436] width 4 height 14
click at [1129, 479] on link "Edit" at bounding box center [1134, 497] width 144 height 37
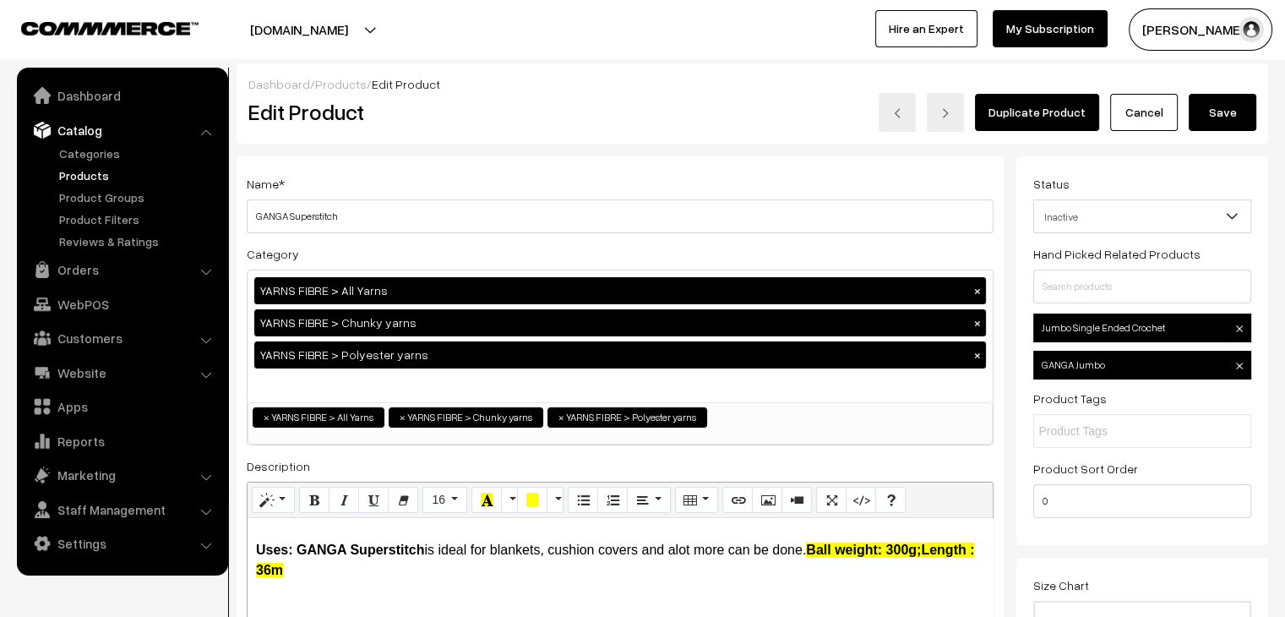
click at [1223, 116] on button "Save" at bounding box center [1223, 112] width 68 height 37
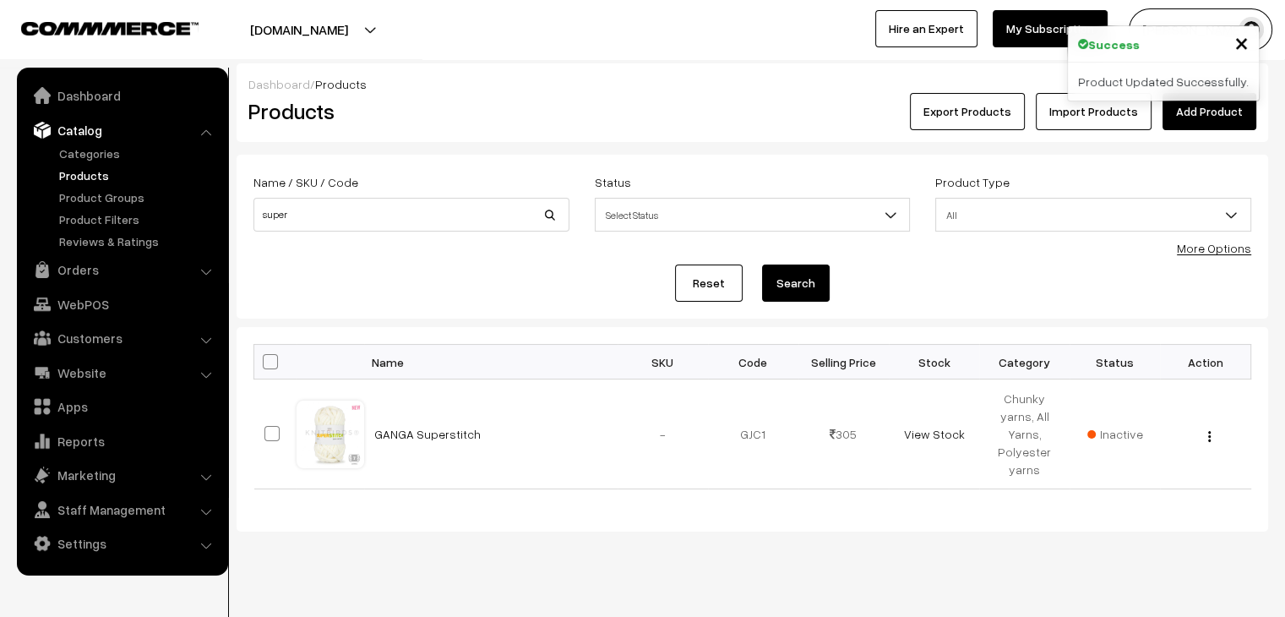
click at [1115, 427] on span "Inactive" at bounding box center [1115, 434] width 56 height 18
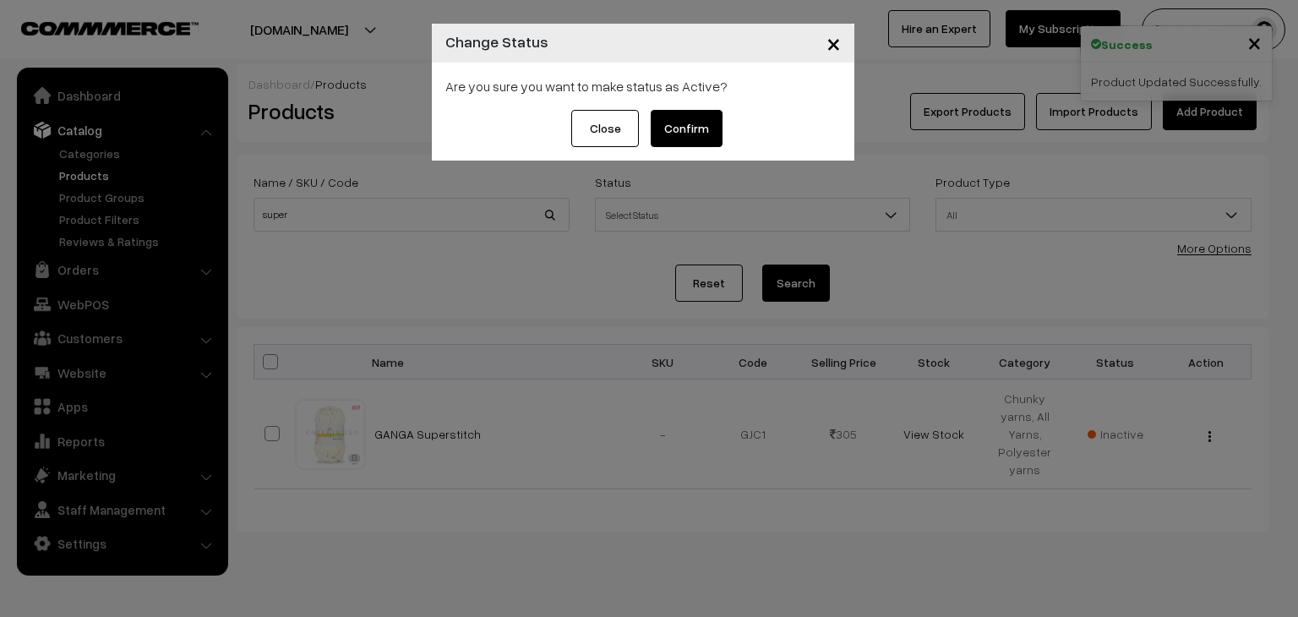
click at [683, 131] on button "Confirm" at bounding box center [687, 128] width 72 height 37
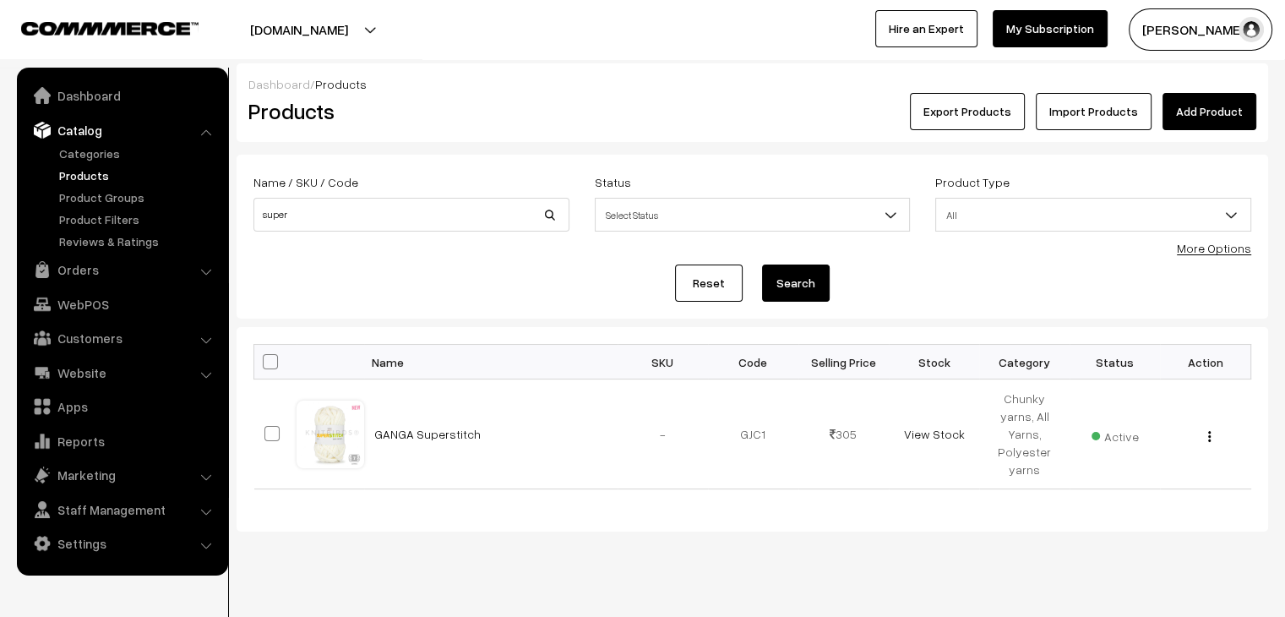
click at [87, 177] on link "Products" at bounding box center [138, 175] width 167 height 18
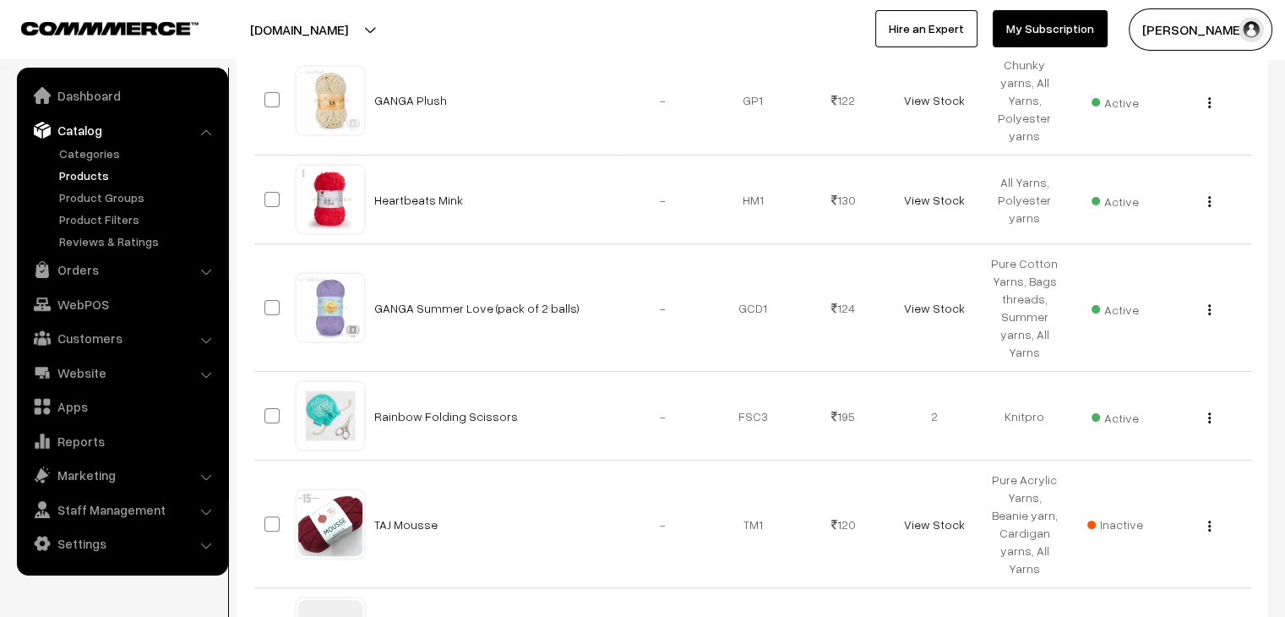
scroll to position [338, 0]
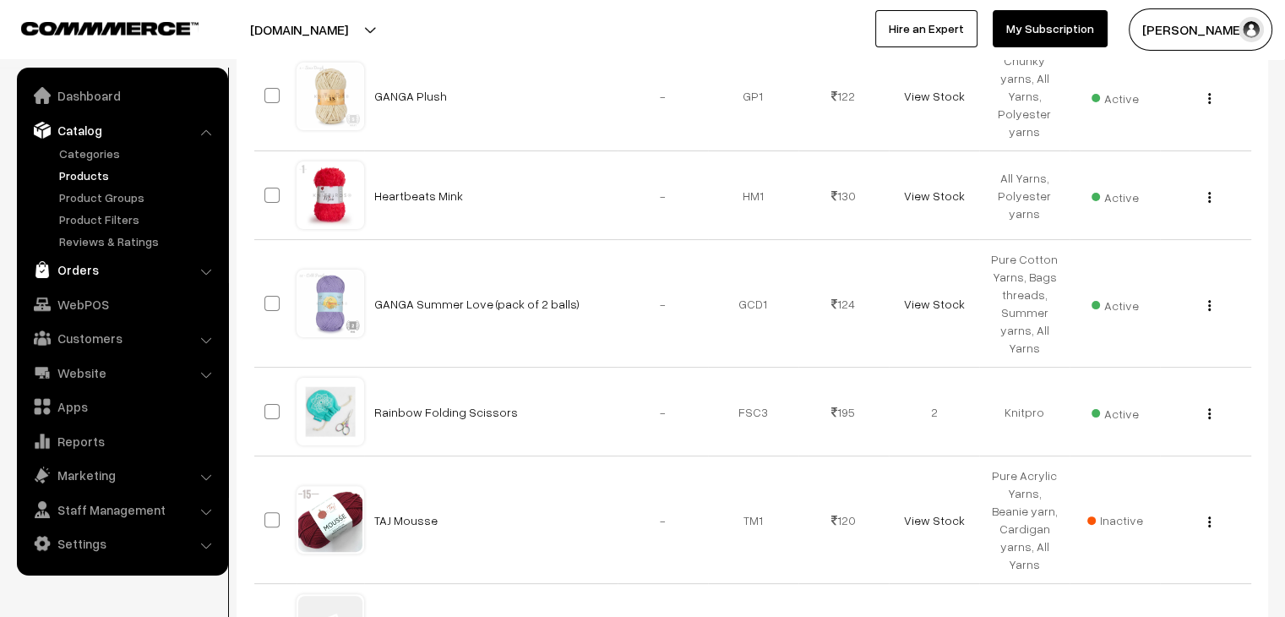
click at [90, 272] on link "Orders" at bounding box center [121, 269] width 201 height 30
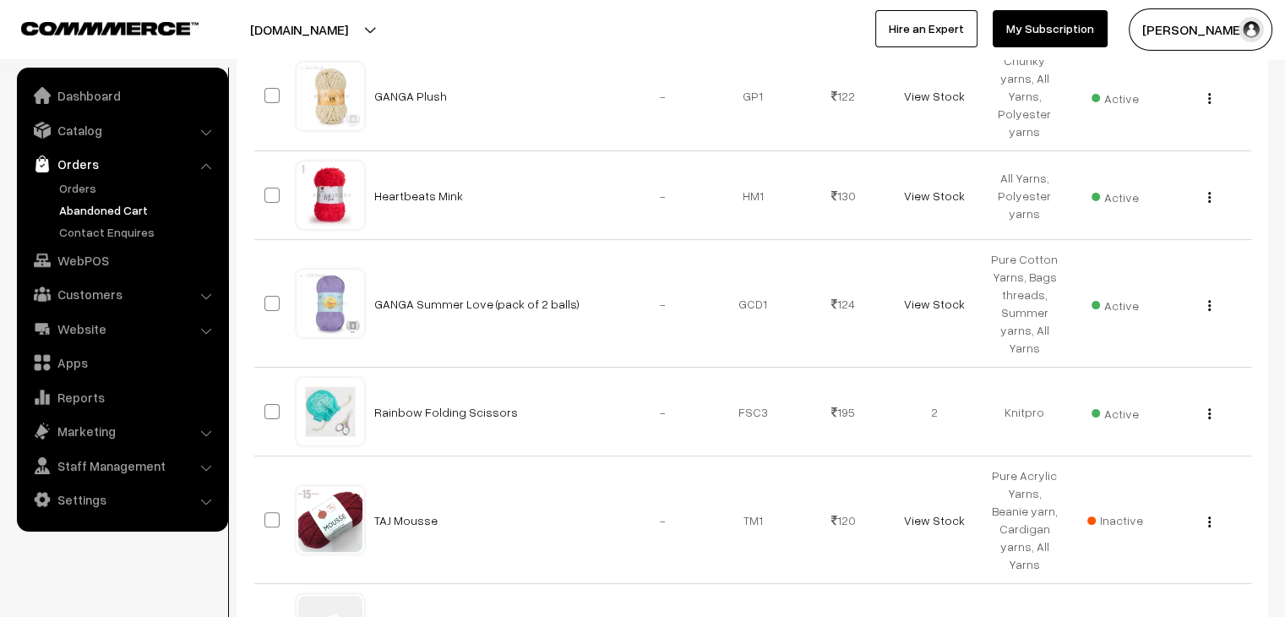
click at [106, 201] on link "Abandoned Cart" at bounding box center [138, 210] width 167 height 18
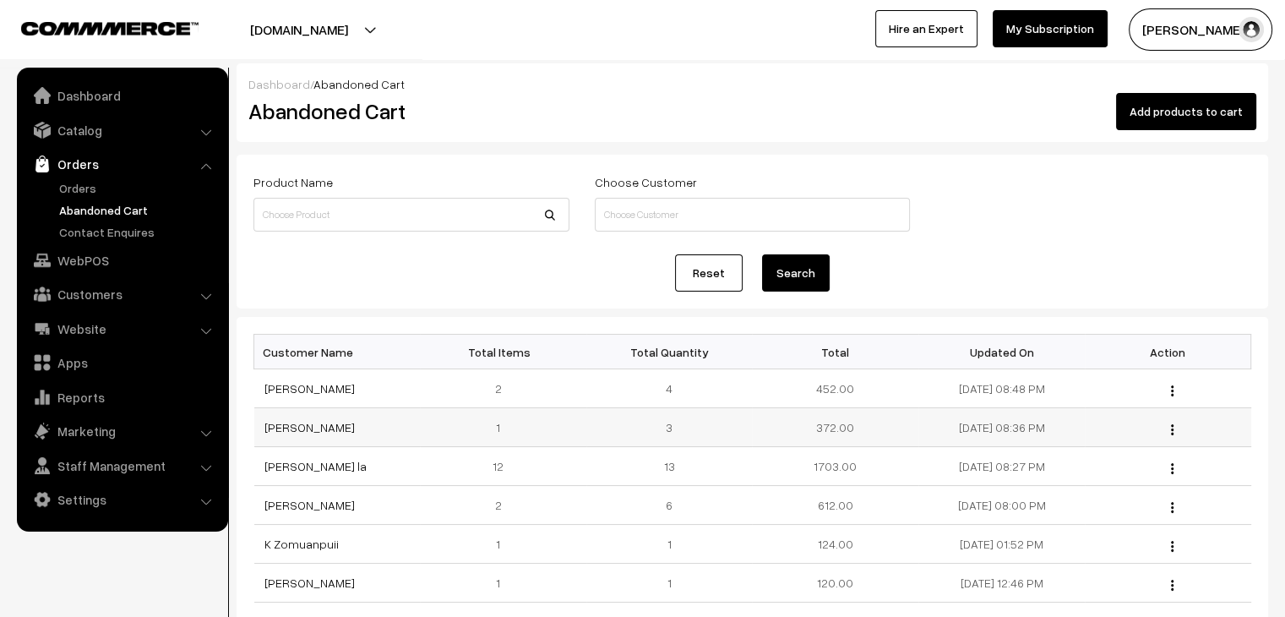
click at [286, 433] on td "[PERSON_NAME]" at bounding box center [337, 427] width 166 height 39
click at [286, 430] on link "[PERSON_NAME]" at bounding box center [309, 427] width 90 height 14
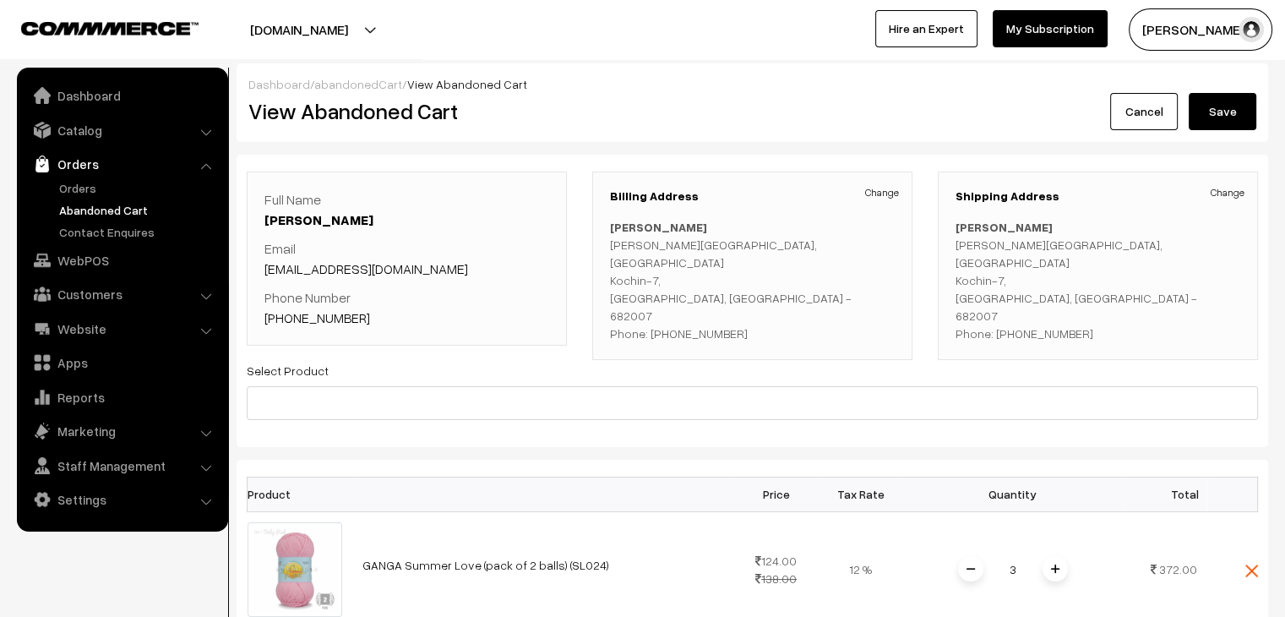
drag, startPoint x: 370, startPoint y: 86, endPoint x: 368, endPoint y: 106, distance: 20.4
click at [370, 87] on link "abandonedCart" at bounding box center [358, 84] width 88 height 14
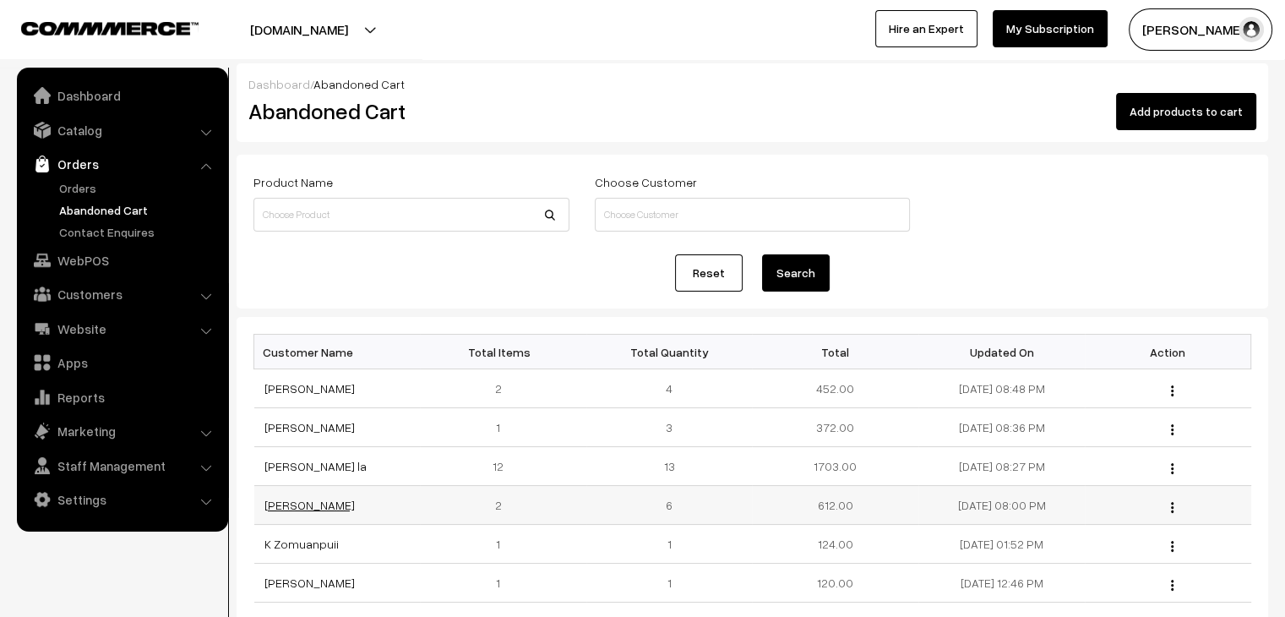
click at [301, 506] on link "Nusrat Shaikh" at bounding box center [309, 505] width 90 height 14
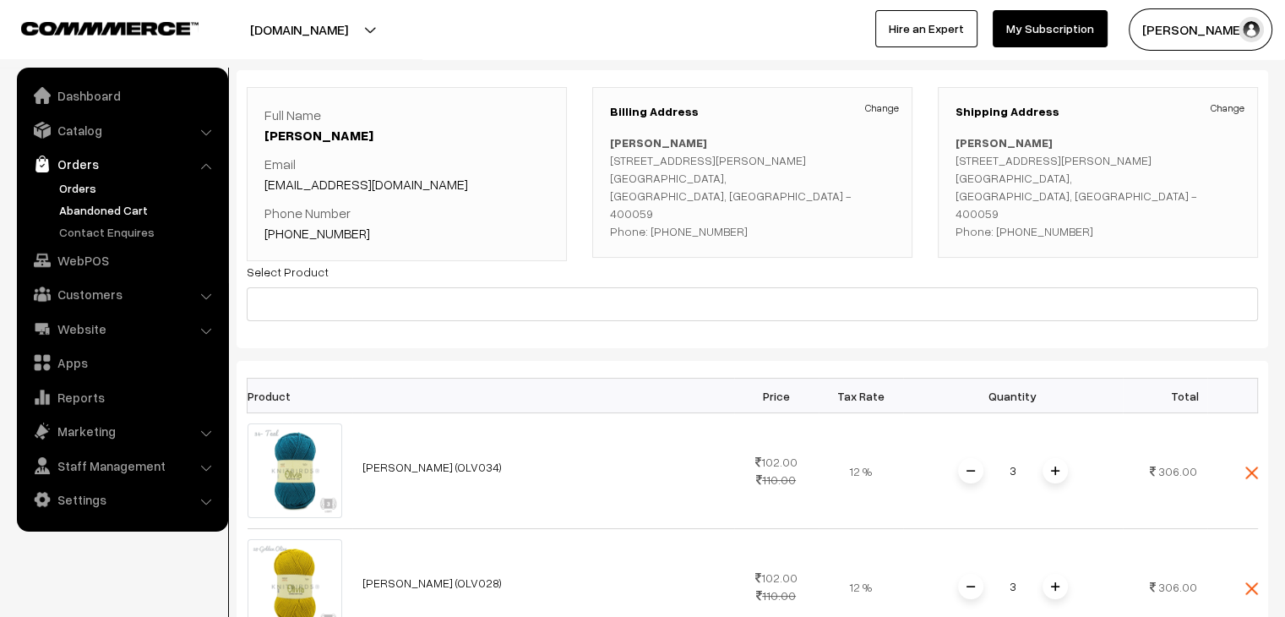
click at [84, 196] on link "Orders" at bounding box center [138, 188] width 167 height 18
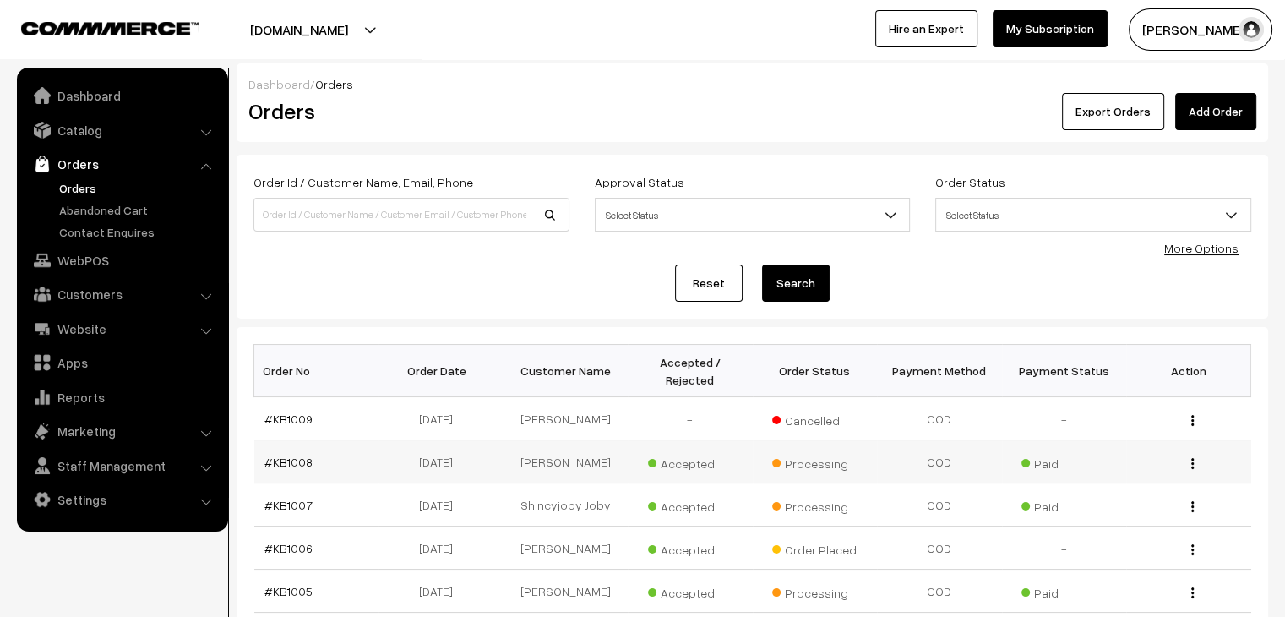
click at [313, 460] on td "#KB1008" at bounding box center [316, 461] width 125 height 43
click at [88, 217] on link "Abandoned Cart" at bounding box center [138, 210] width 167 height 18
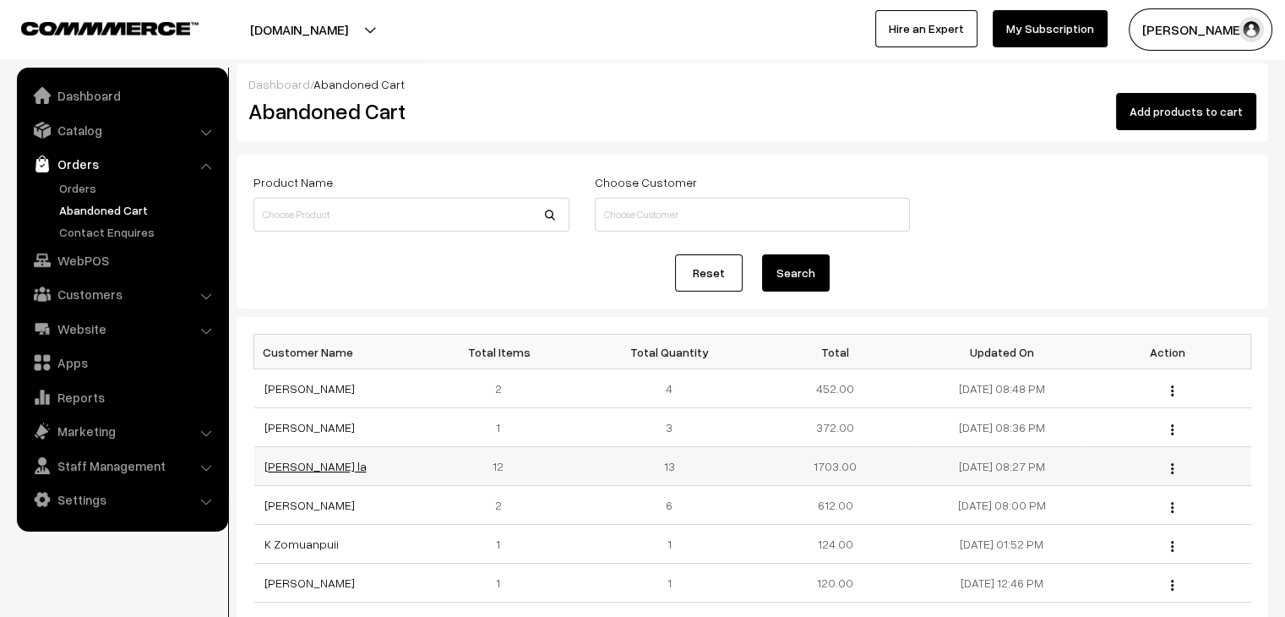
click at [307, 467] on link "Won Chung la" at bounding box center [315, 466] width 102 height 14
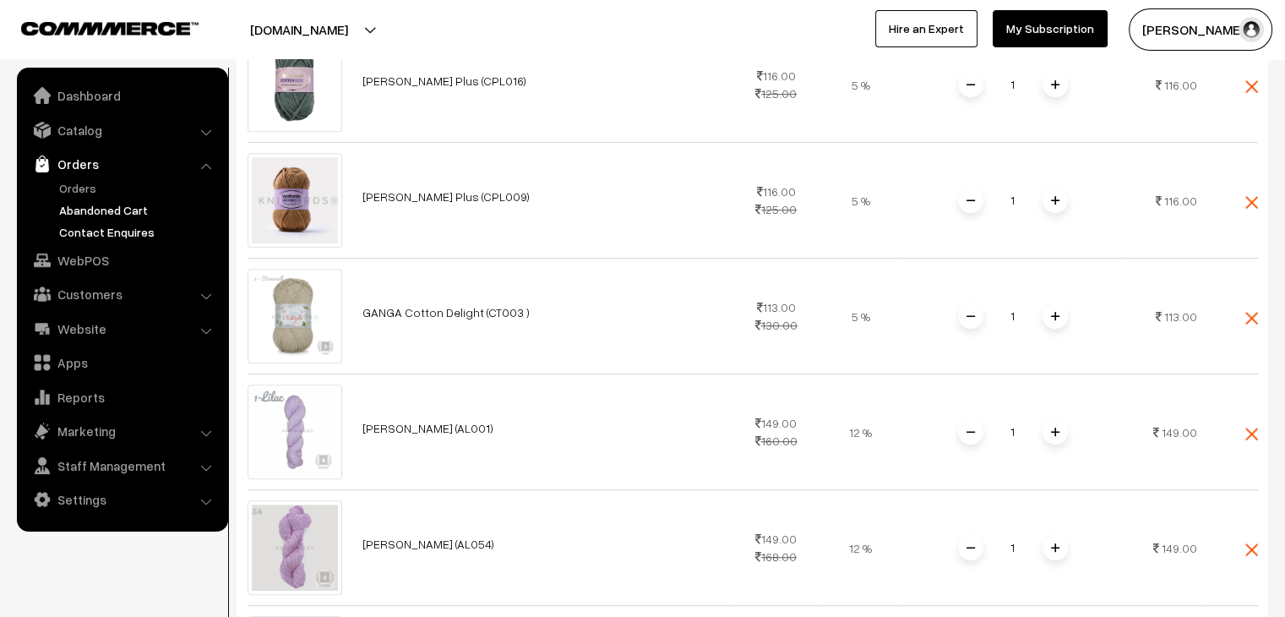
scroll to position [760, 0]
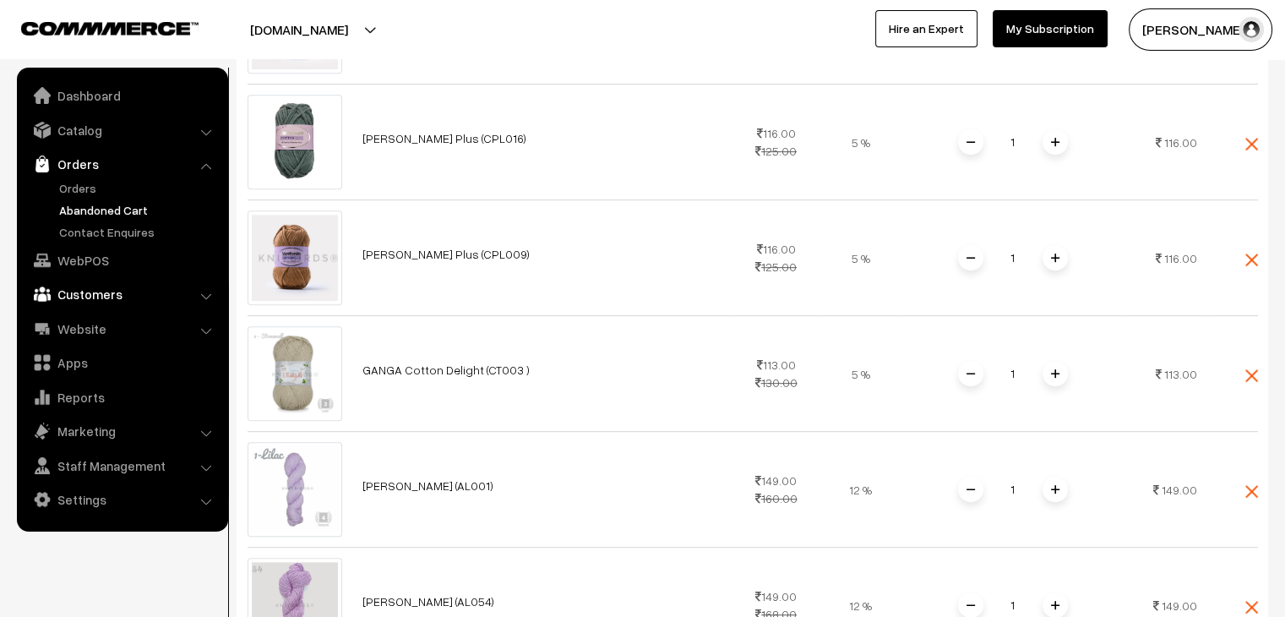
click at [102, 305] on link "Customers" at bounding box center [121, 294] width 201 height 30
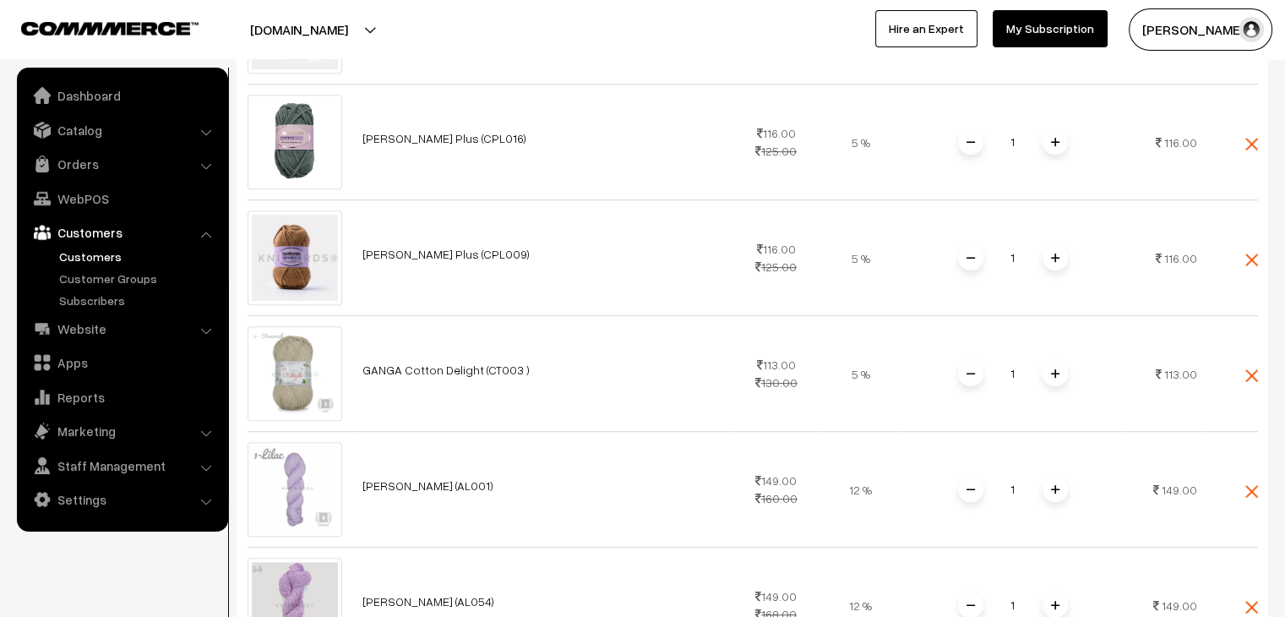
click at [112, 248] on link "Customers" at bounding box center [138, 257] width 167 height 18
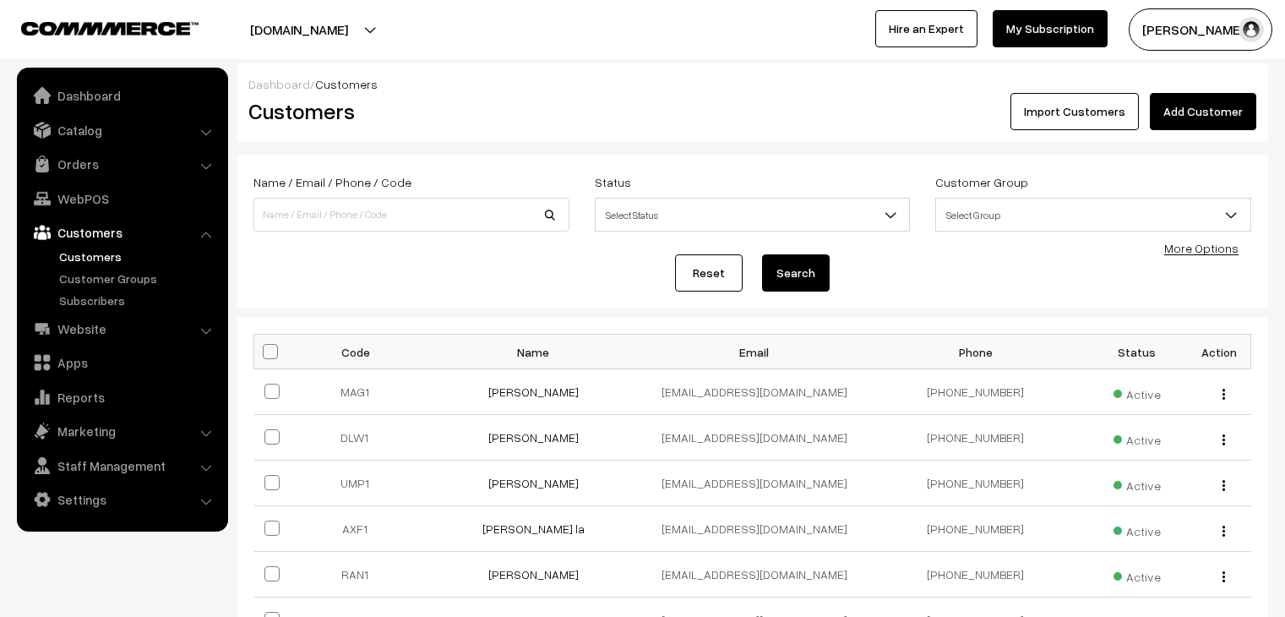
click at [383, 195] on div "Name / Email / Phone / Code" at bounding box center [411, 202] width 316 height 60
click at [386, 217] on input at bounding box center [411, 215] width 316 height 34
type input "hafiz"
click at [762, 254] on button "Search" at bounding box center [796, 272] width 68 height 37
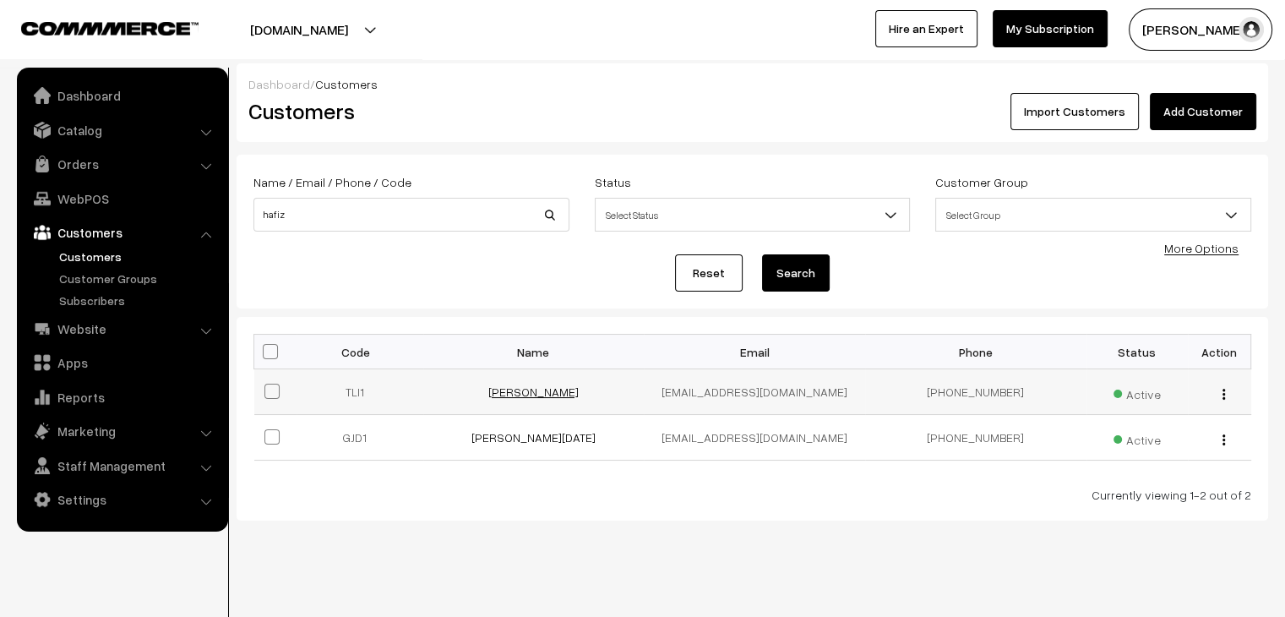
click at [551, 393] on link "[PERSON_NAME]" at bounding box center [533, 391] width 90 height 14
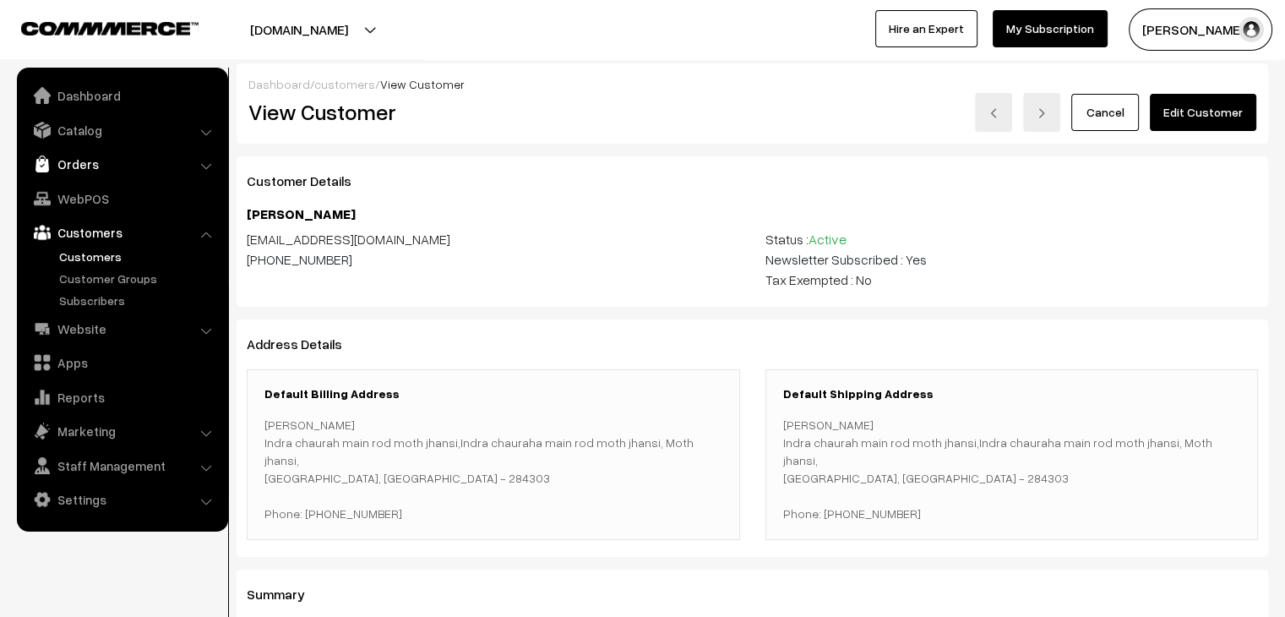
click at [106, 158] on link "Orders" at bounding box center [121, 164] width 201 height 30
click at [79, 210] on link "Abandoned Cart" at bounding box center [138, 210] width 167 height 18
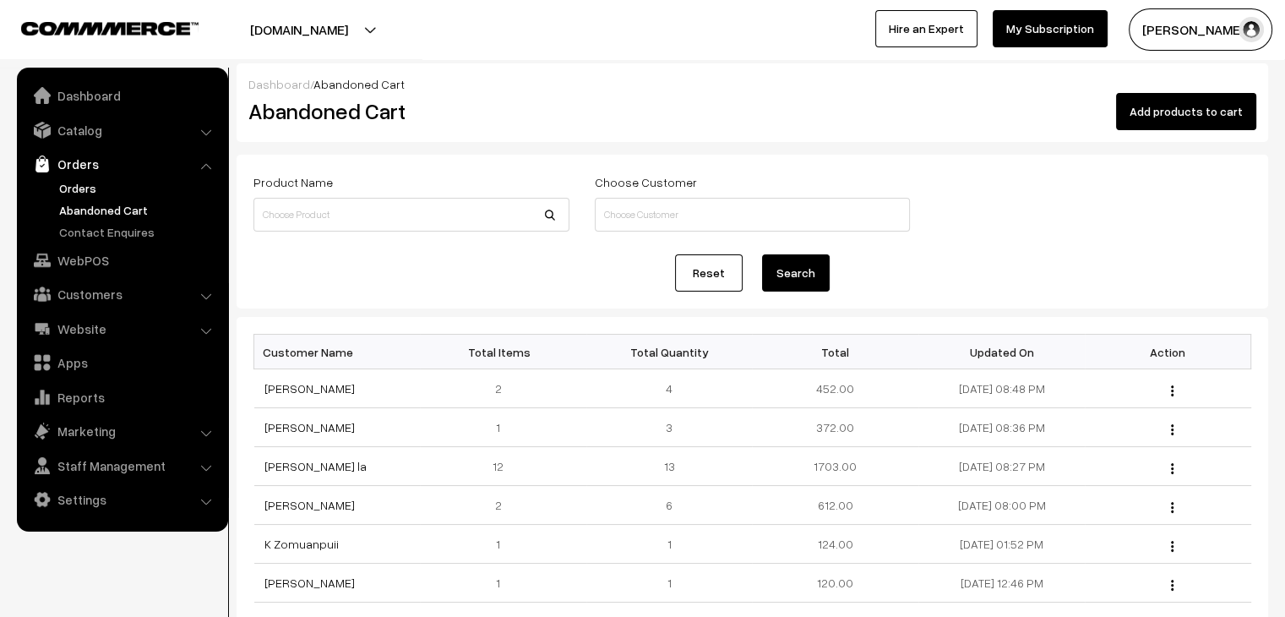
click at [79, 189] on link "Orders" at bounding box center [138, 188] width 167 height 18
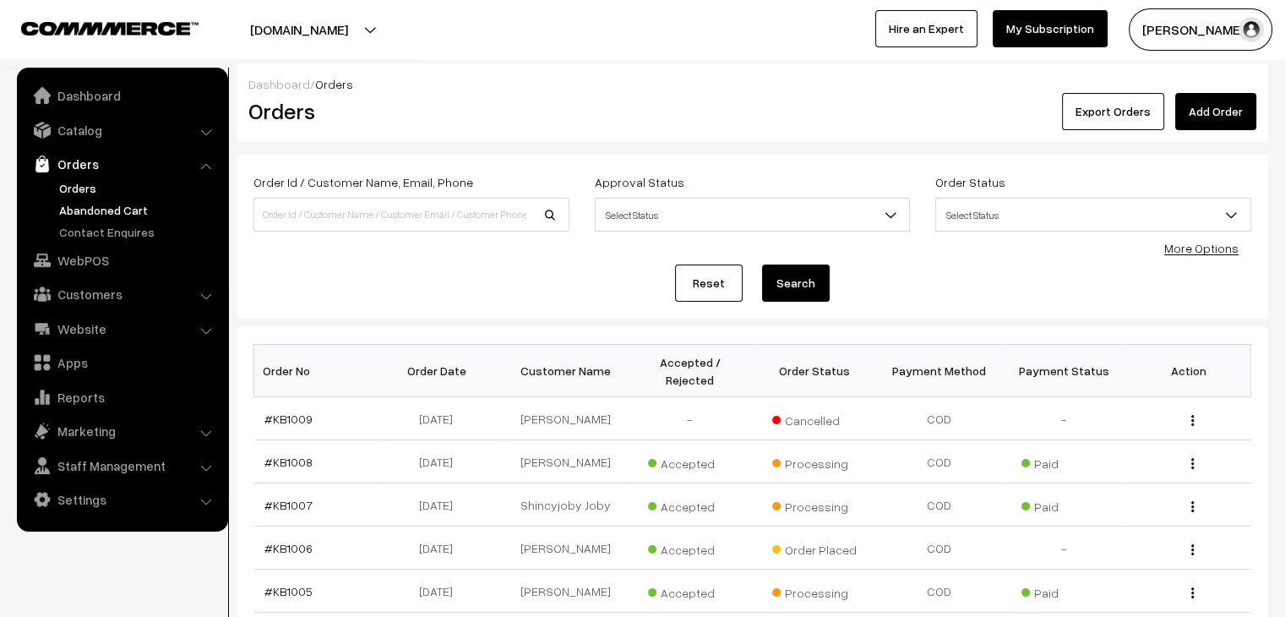
click at [125, 215] on link "Abandoned Cart" at bounding box center [138, 210] width 167 height 18
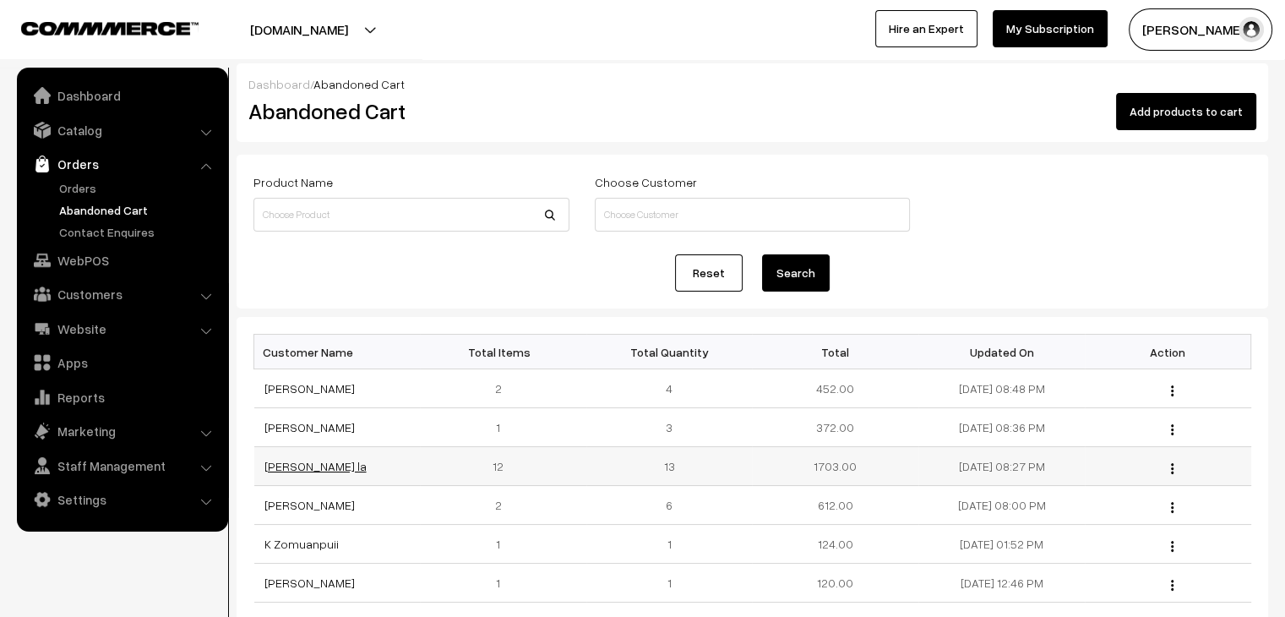
click at [284, 460] on link "[PERSON_NAME] la" at bounding box center [315, 466] width 102 height 14
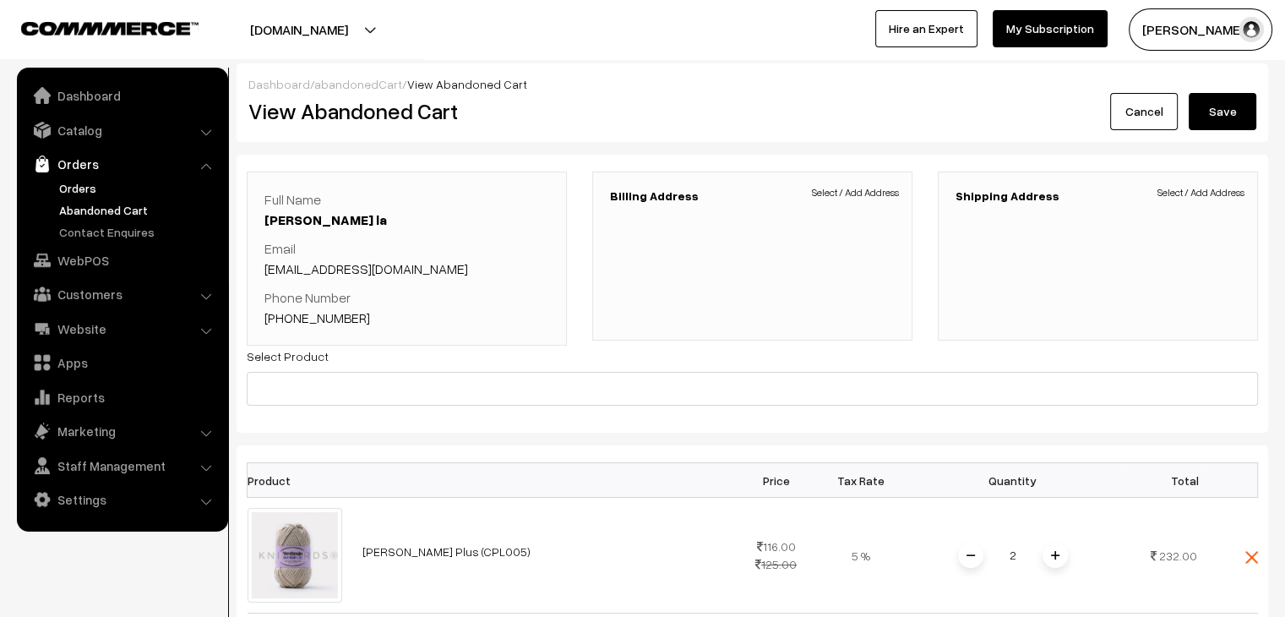
click at [88, 191] on link "Orders" at bounding box center [138, 188] width 167 height 18
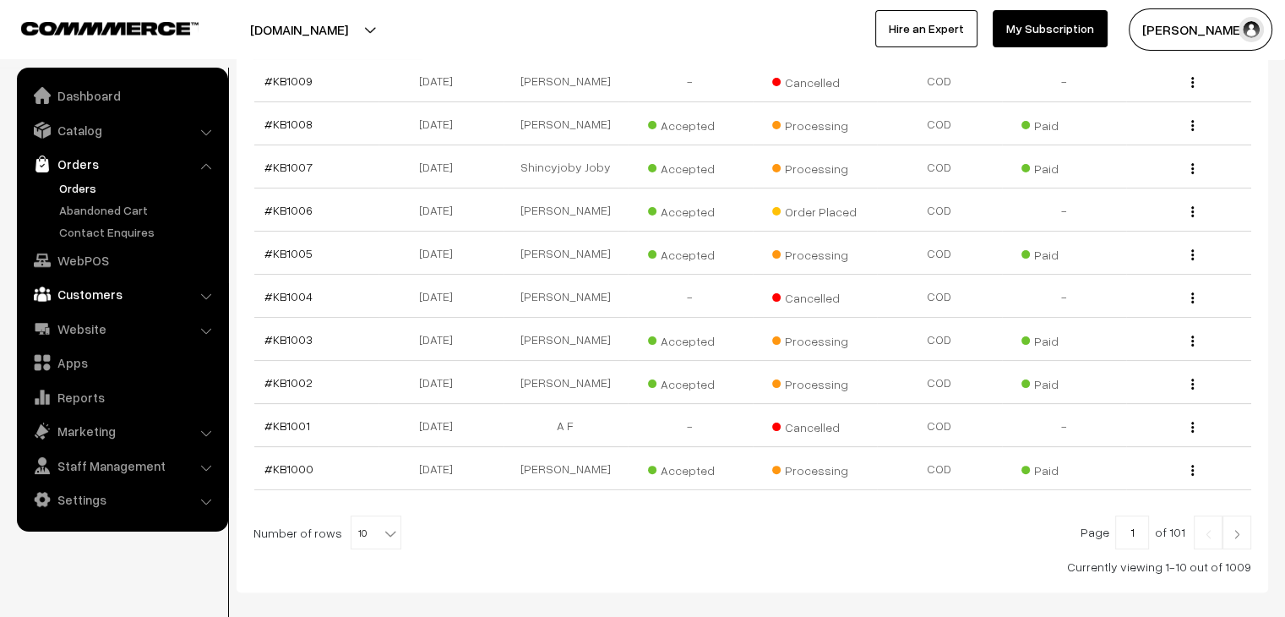
click at [88, 287] on link "Customers" at bounding box center [121, 294] width 201 height 30
click at [88, 260] on link "Customers" at bounding box center [138, 257] width 167 height 18
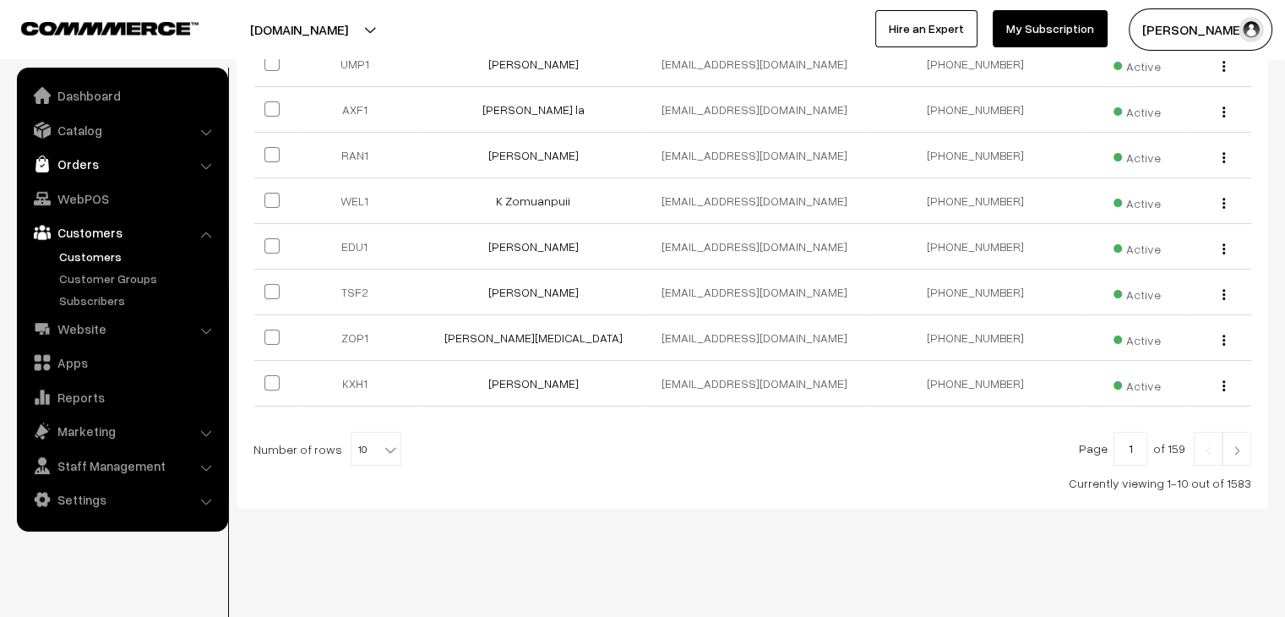
click at [89, 169] on link "Orders" at bounding box center [121, 164] width 201 height 30
click at [84, 215] on link "Abandoned Cart" at bounding box center [138, 210] width 167 height 18
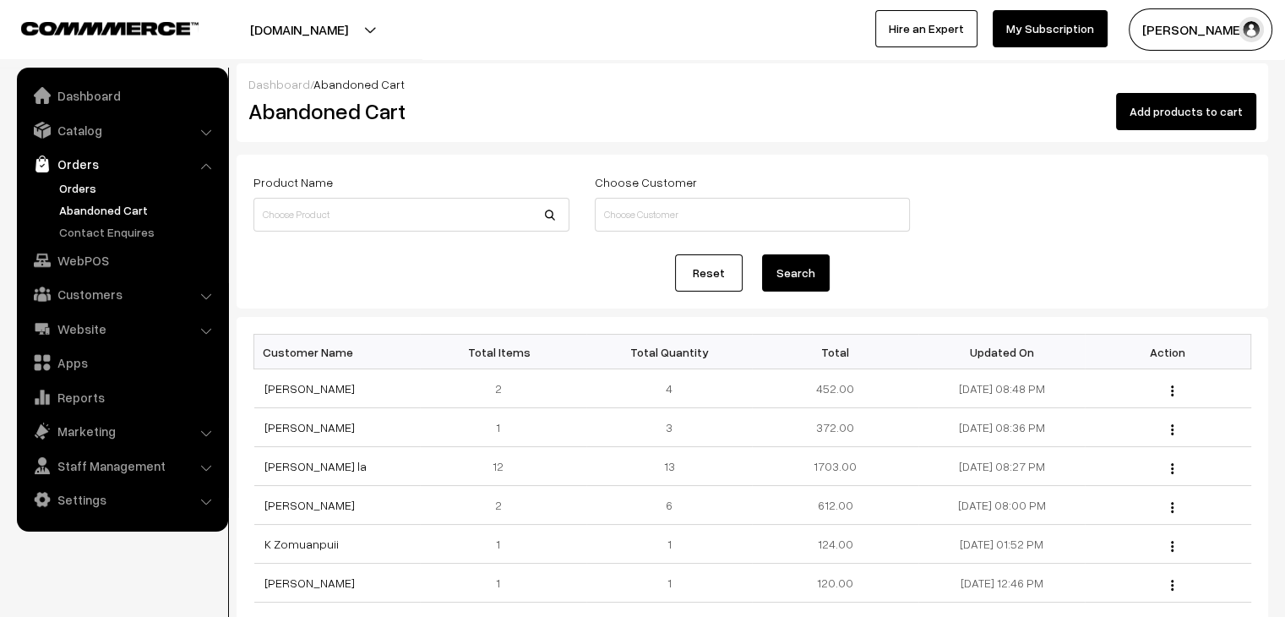
click at [95, 190] on link "Orders" at bounding box center [138, 188] width 167 height 18
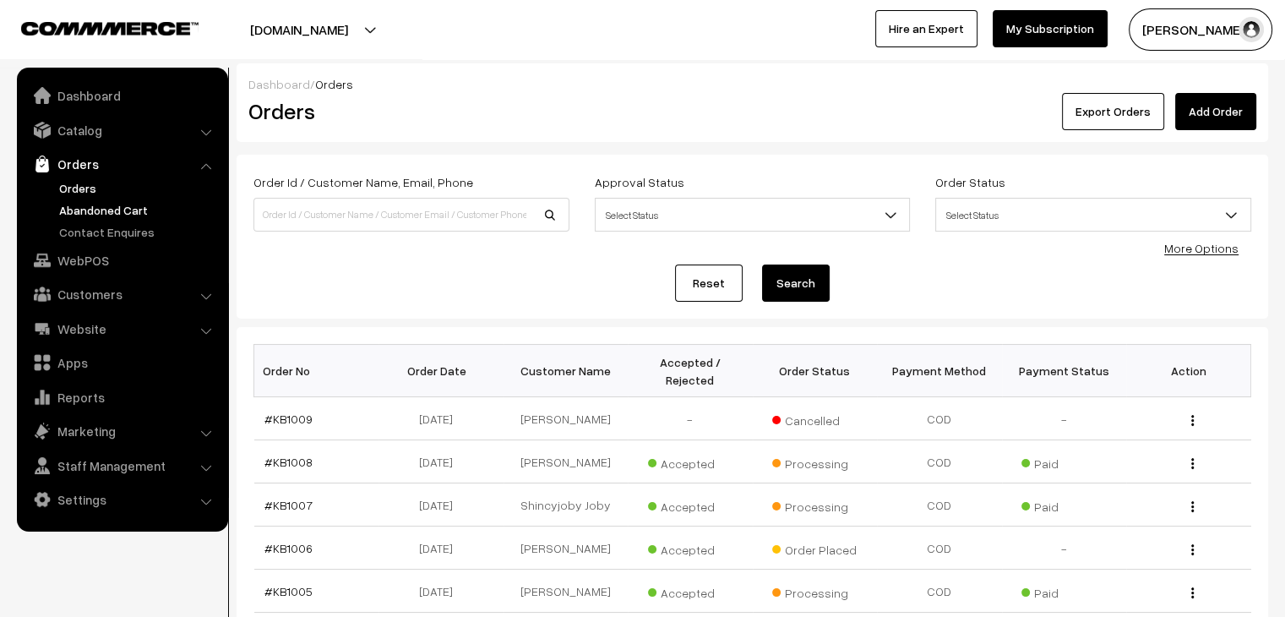
click at [145, 204] on link "Abandoned Cart" at bounding box center [138, 210] width 167 height 18
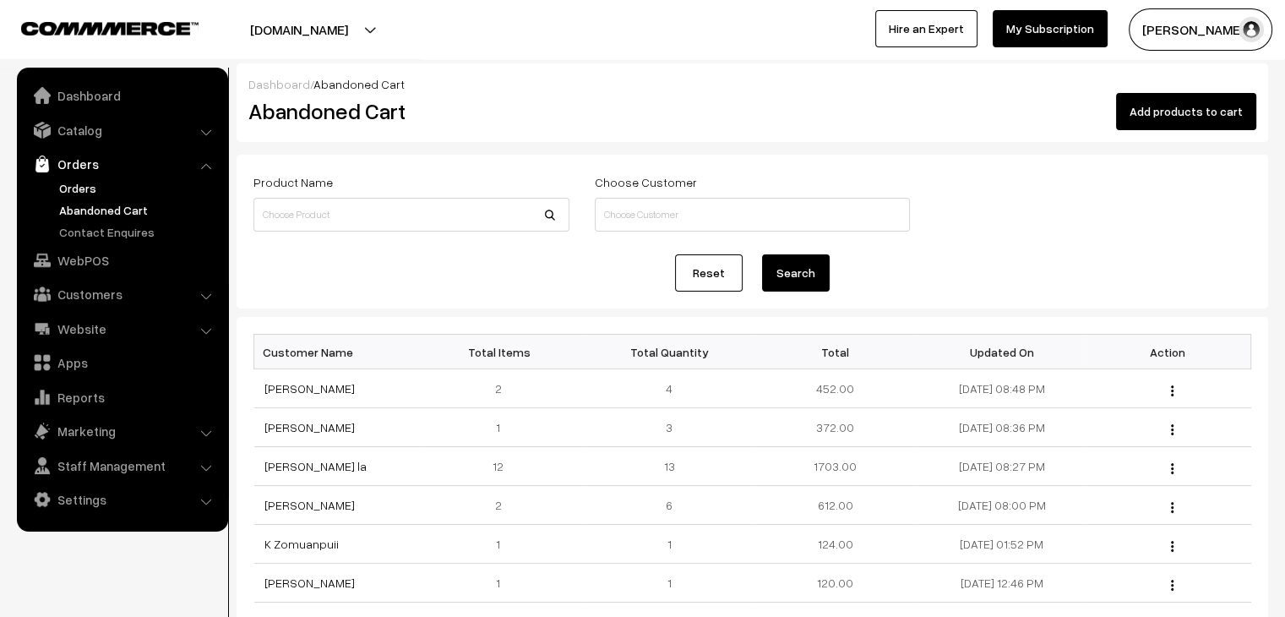
click at [78, 192] on link "Orders" at bounding box center [138, 188] width 167 height 18
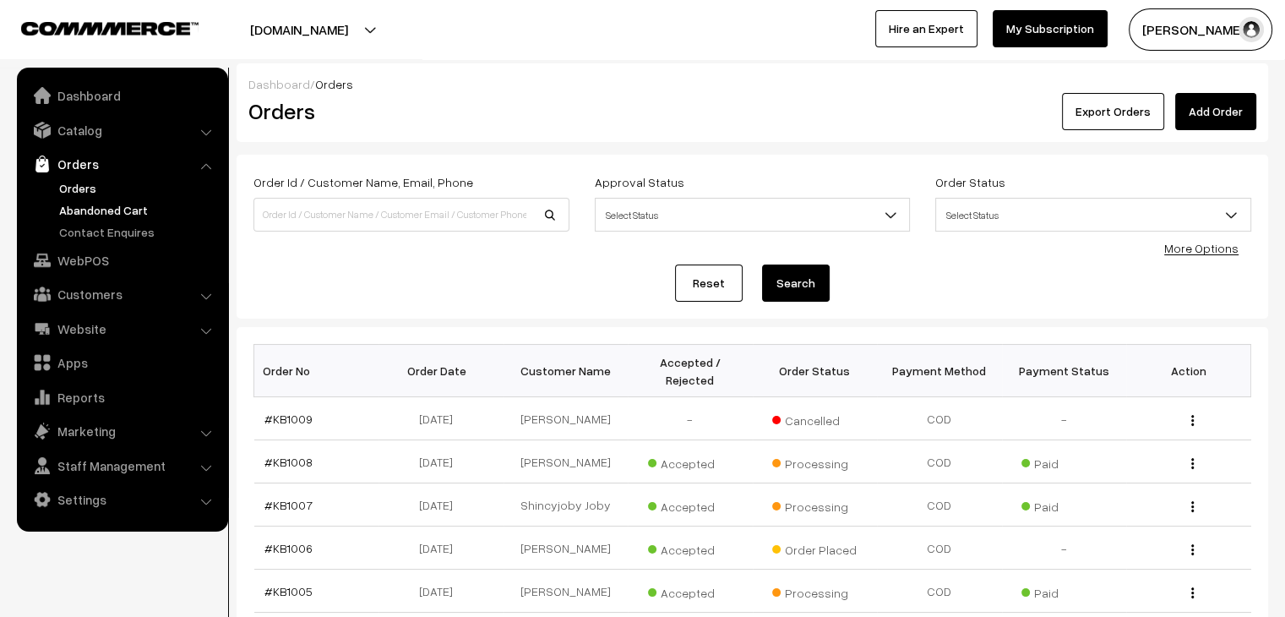
click at [128, 214] on link "Abandoned Cart" at bounding box center [138, 210] width 167 height 18
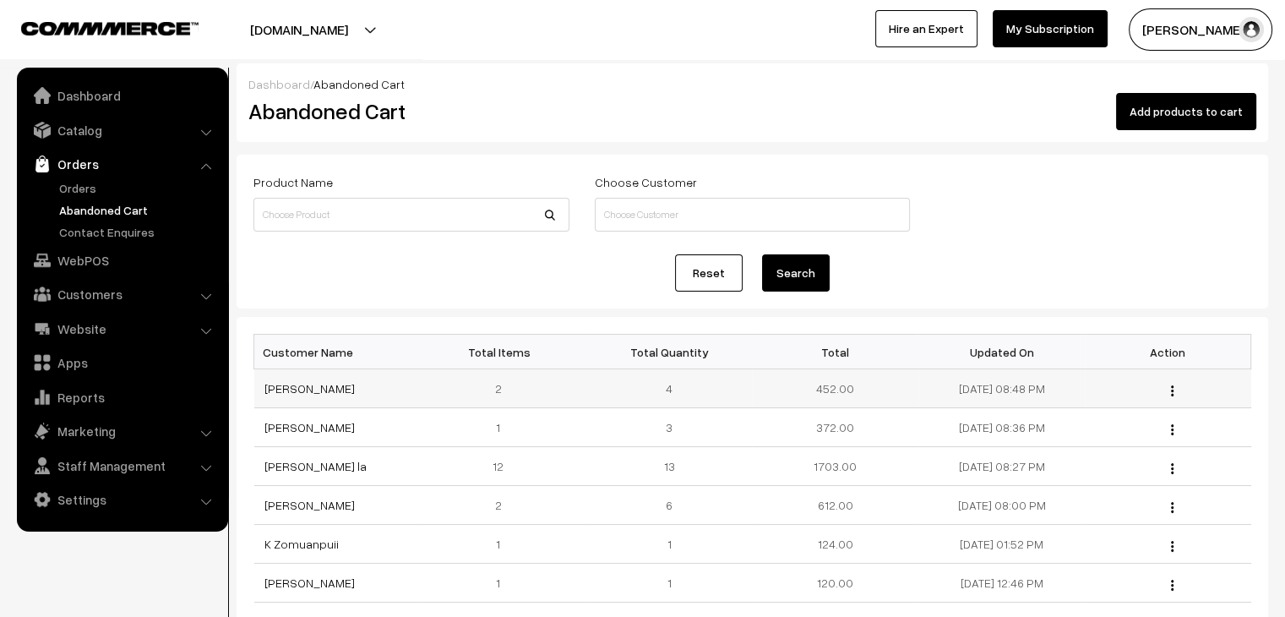
click at [279, 396] on td "[PERSON_NAME]" at bounding box center [337, 388] width 166 height 39
click at [296, 384] on link "[PERSON_NAME]" at bounding box center [309, 388] width 90 height 14
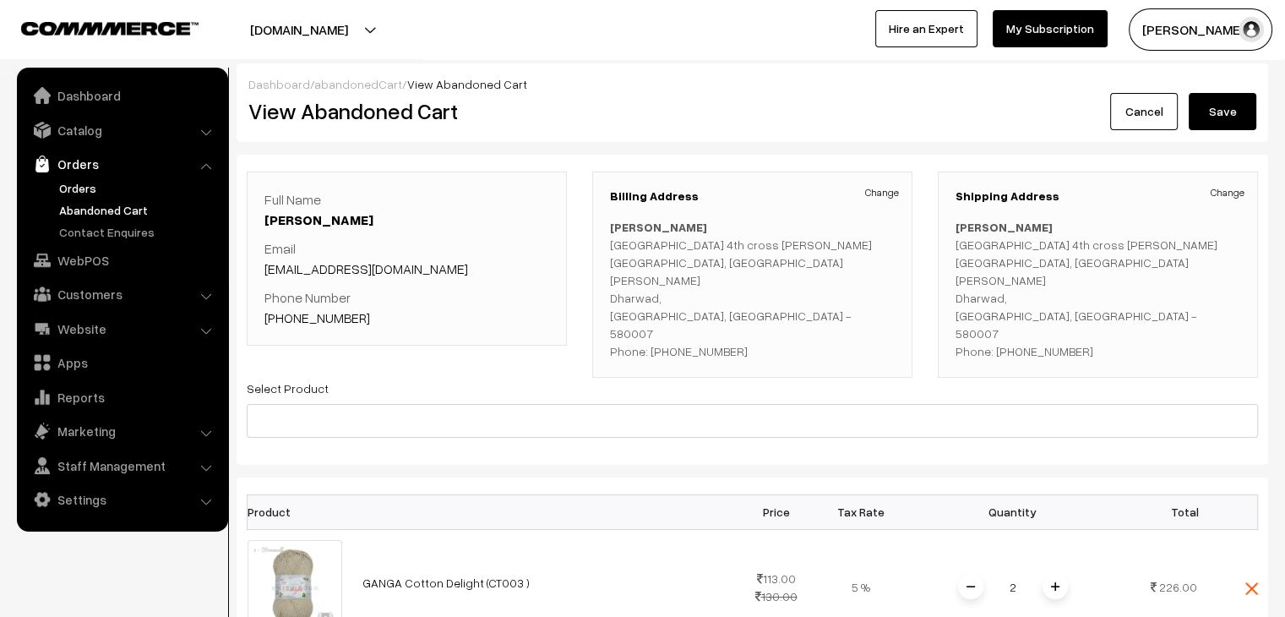
click at [79, 191] on link "Orders" at bounding box center [138, 188] width 167 height 18
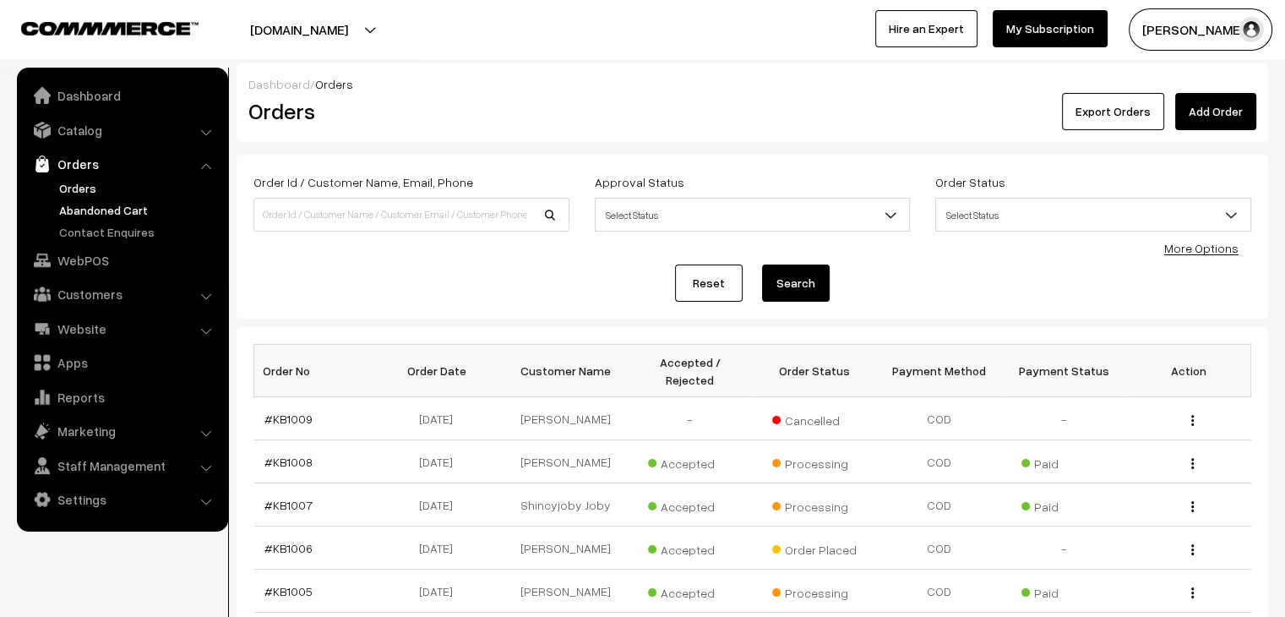
click at [140, 217] on link "Abandoned Cart" at bounding box center [138, 210] width 167 height 18
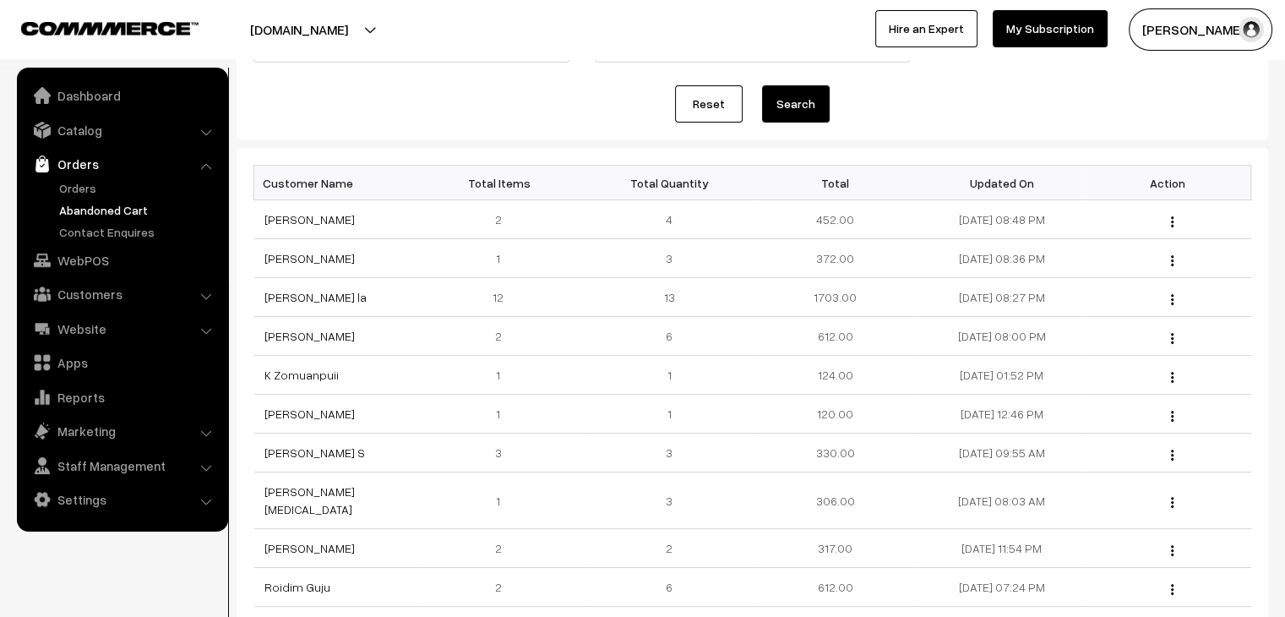
scroll to position [169, 0]
click at [286, 298] on link "Won Chung la" at bounding box center [315, 297] width 102 height 14
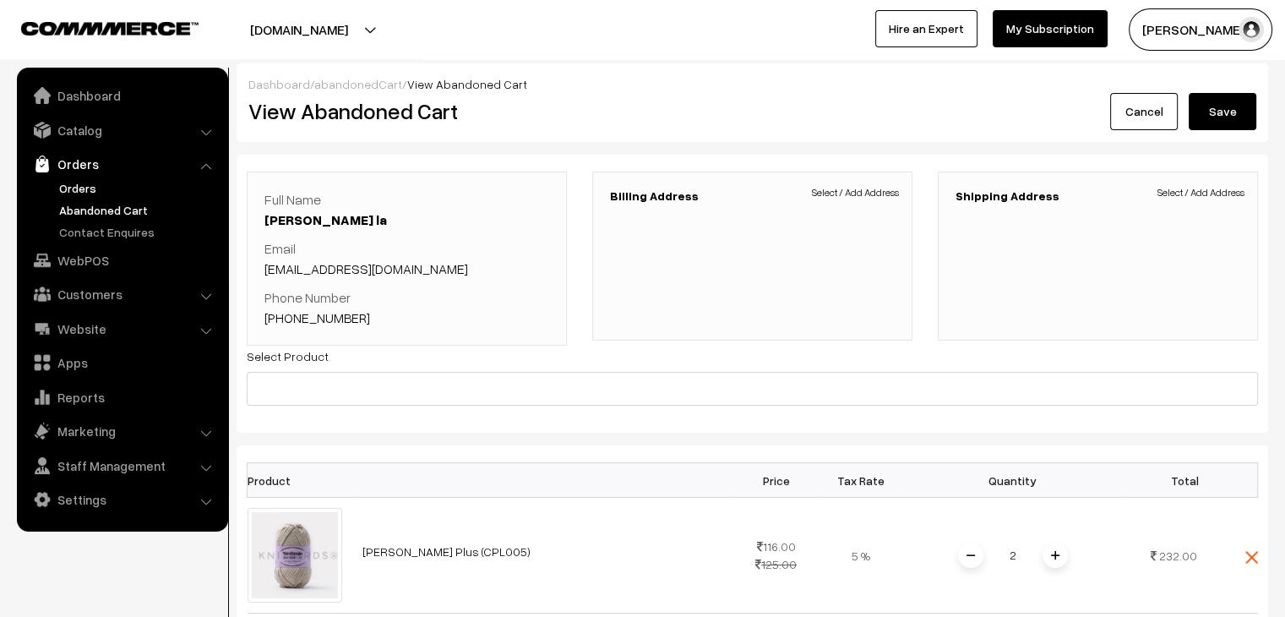
click at [91, 191] on link "Orders" at bounding box center [138, 188] width 167 height 18
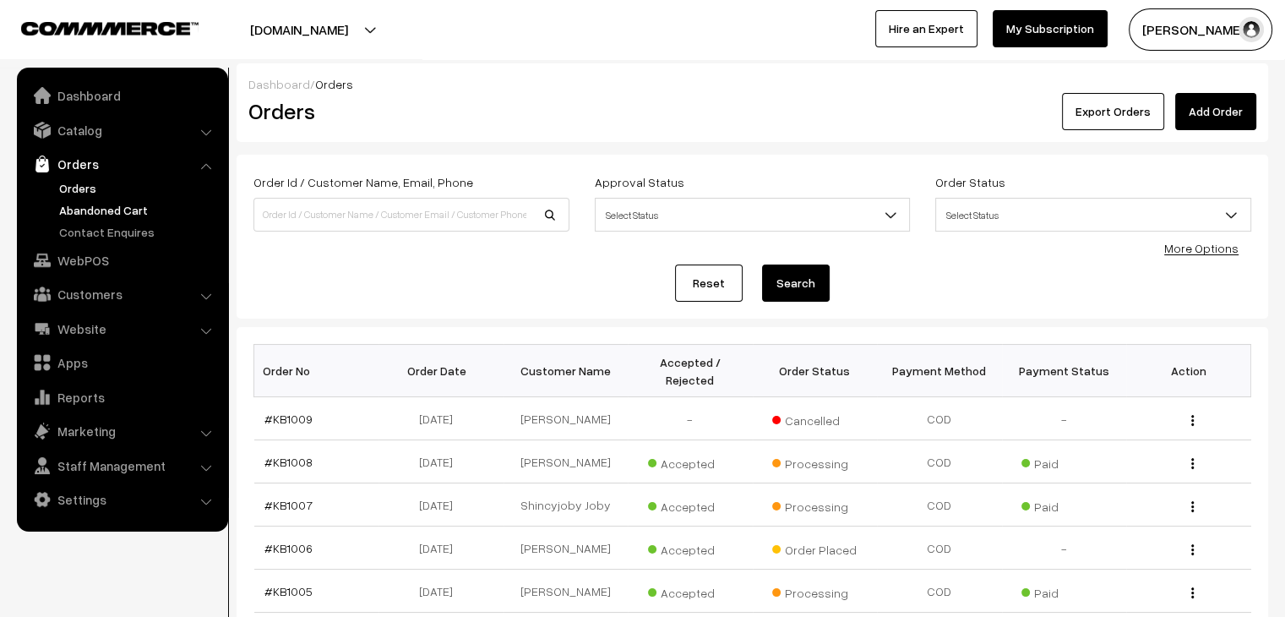
click at [129, 210] on link "Abandoned Cart" at bounding box center [138, 210] width 167 height 18
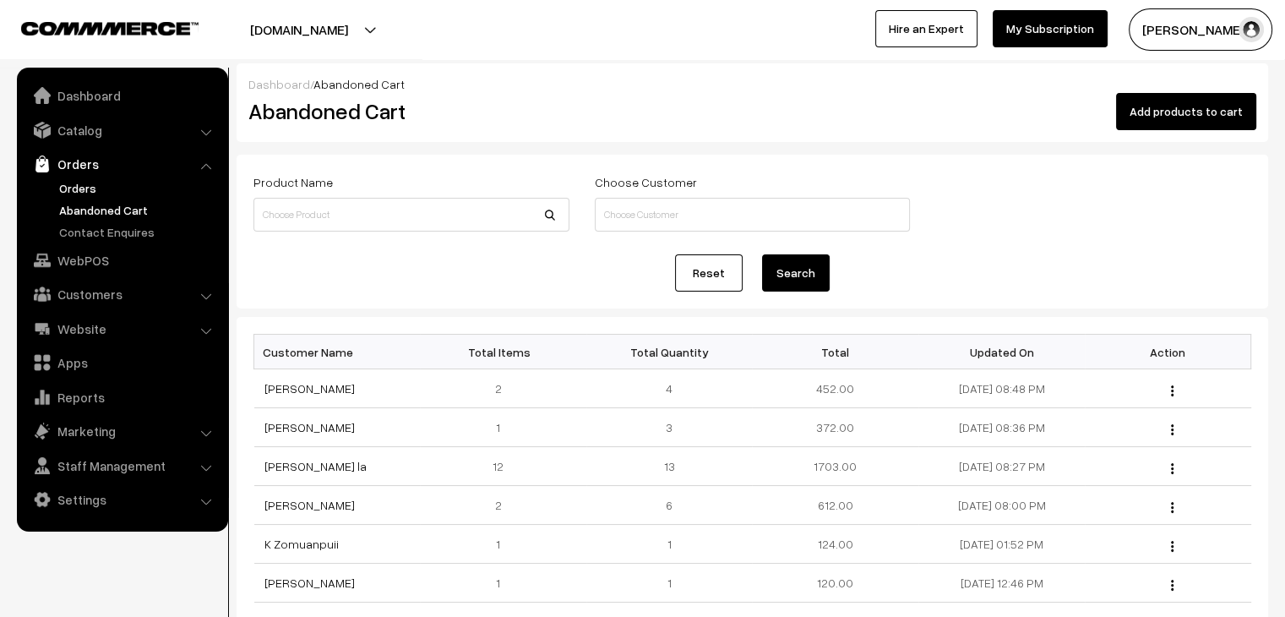
click at [76, 183] on link "Orders" at bounding box center [138, 188] width 167 height 18
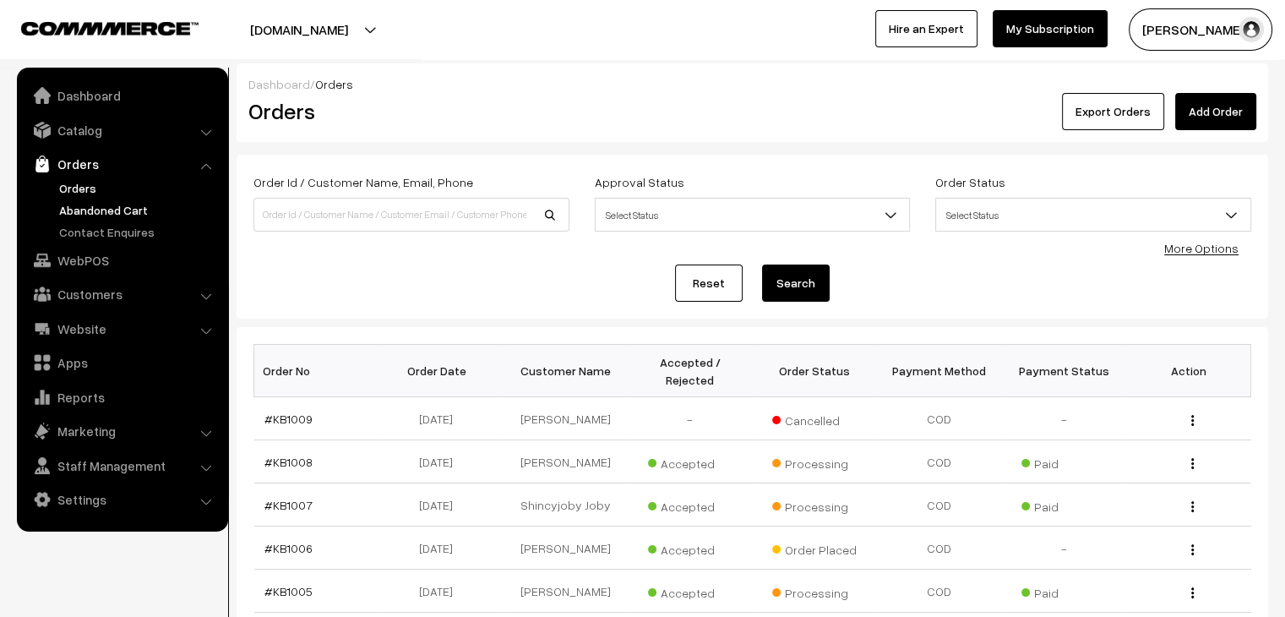
click at [78, 216] on link "Abandoned Cart" at bounding box center [138, 210] width 167 height 18
